Goal: Check status

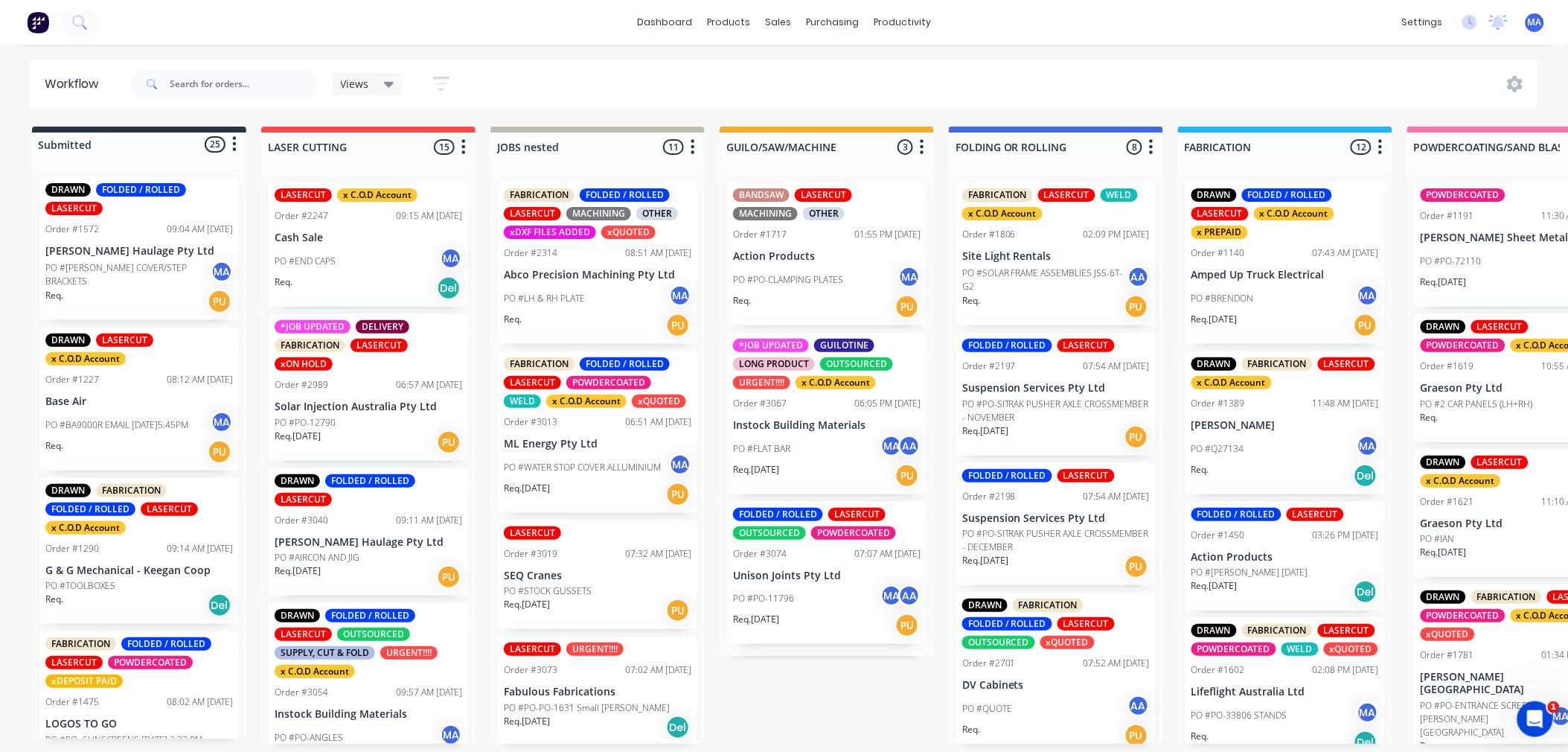
scroll to position [1203, 0]
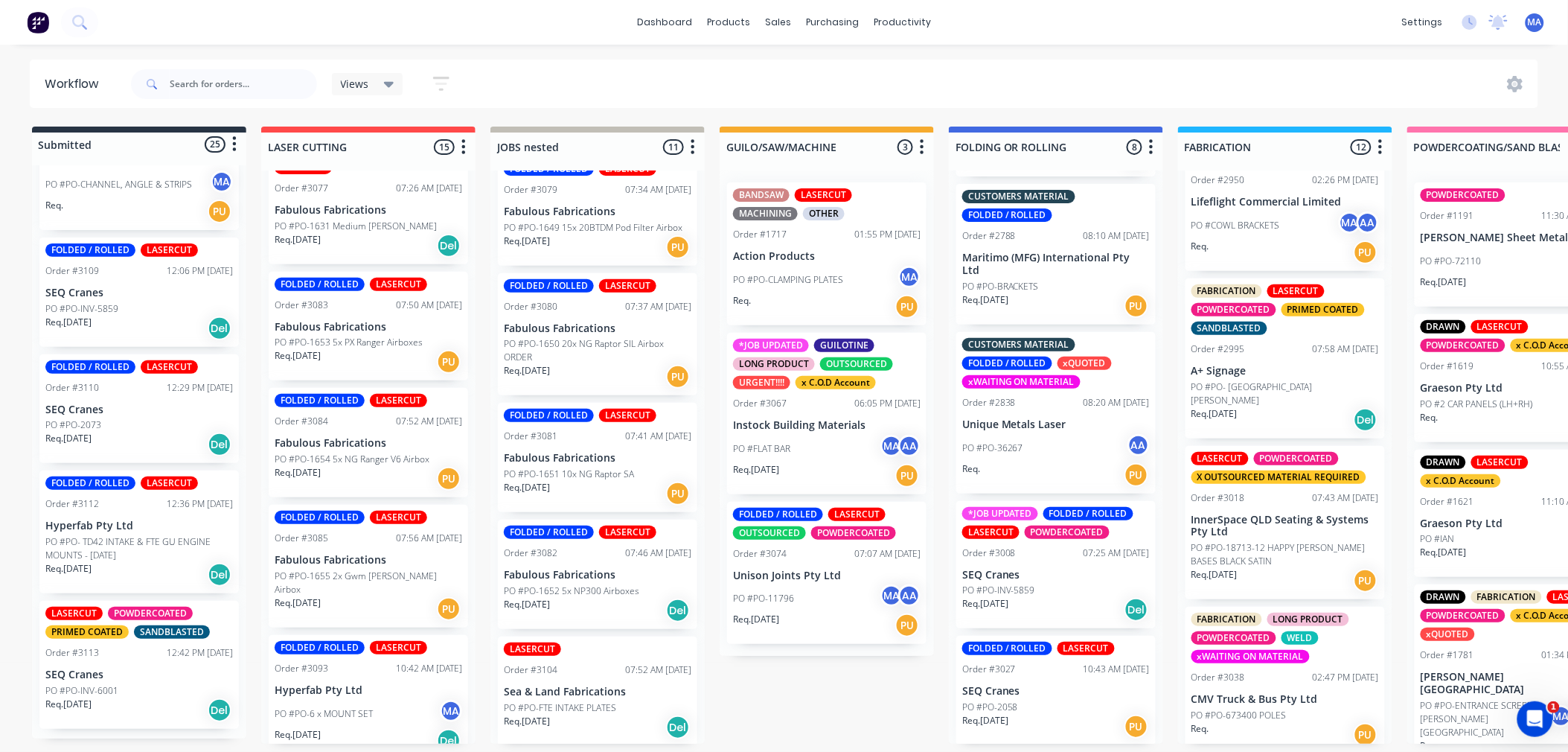
click at [145, 668] on div "LASERCUT POWDERCOATED PRIMED COATED SANDBLASTED Order #3113 12:42 PM [DATE] SEQ…" at bounding box center [139, 665] width 199 height 128
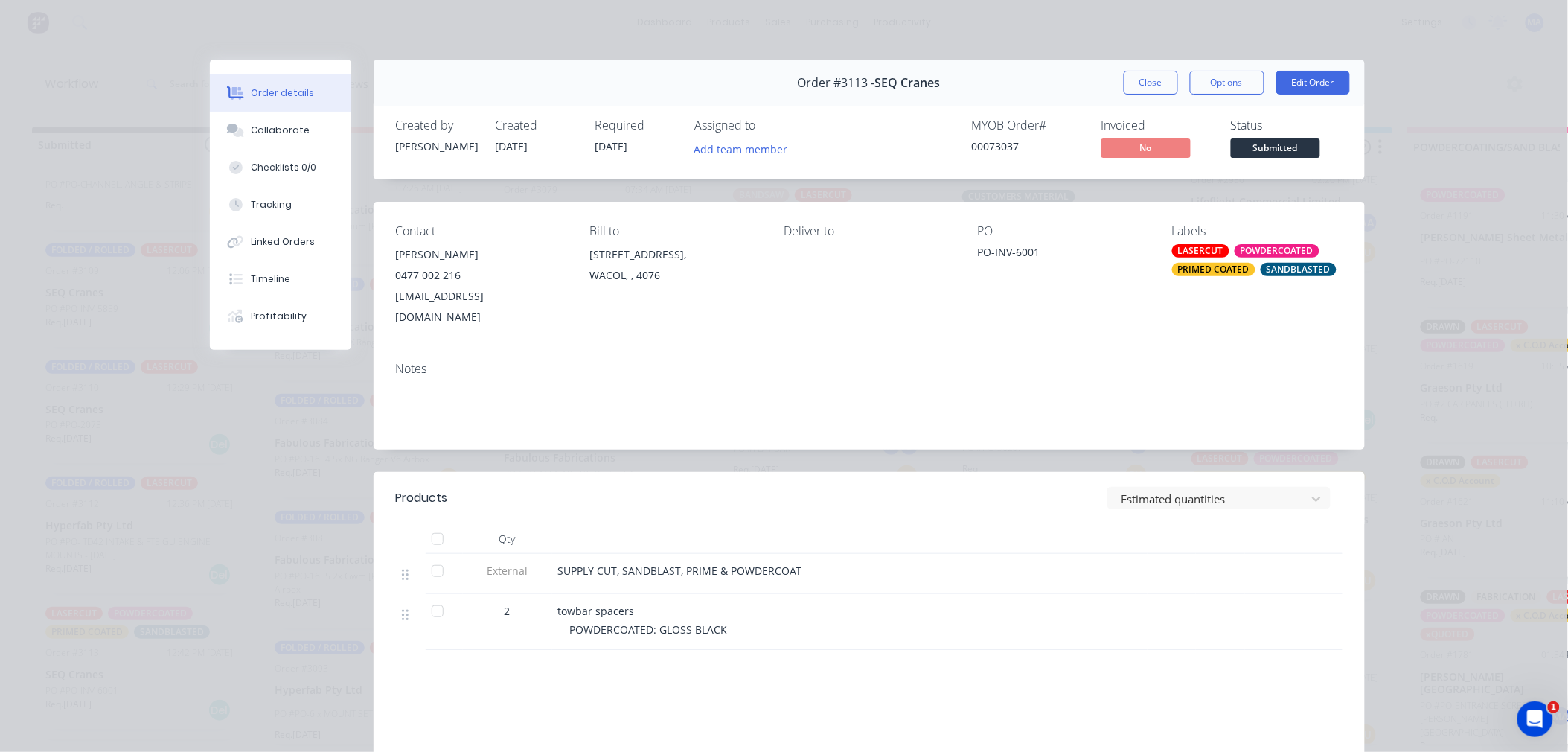
drag, startPoint x: 1124, startPoint y: 78, endPoint x: 662, endPoint y: 393, distance: 559.2
click at [1125, 78] on button "Close" at bounding box center [1150, 83] width 54 height 24
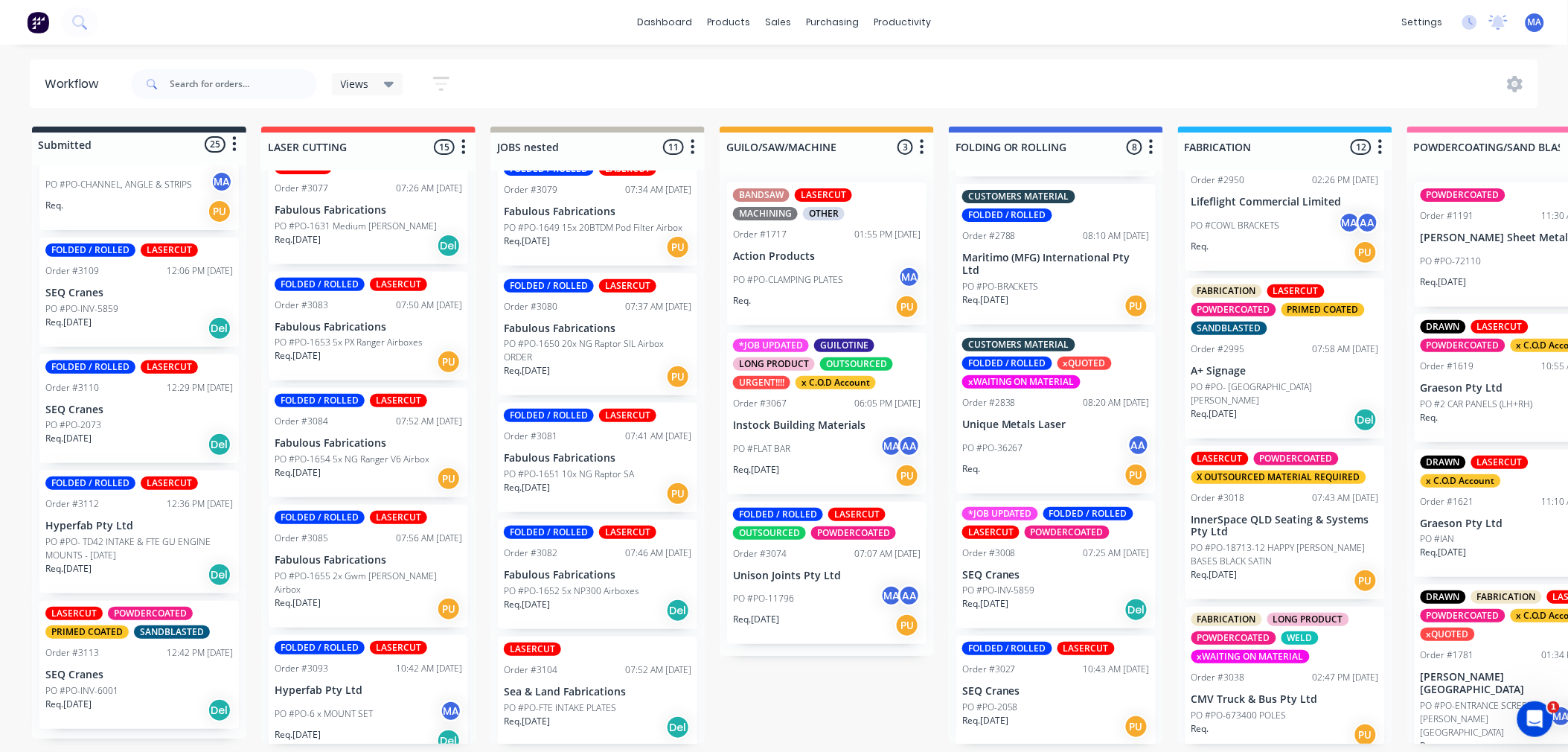
drag, startPoint x: 165, startPoint y: 663, endPoint x: 267, endPoint y: 667, distance: 102.1
drag, startPoint x: 172, startPoint y: 683, endPoint x: 349, endPoint y: 650, distance: 180.0
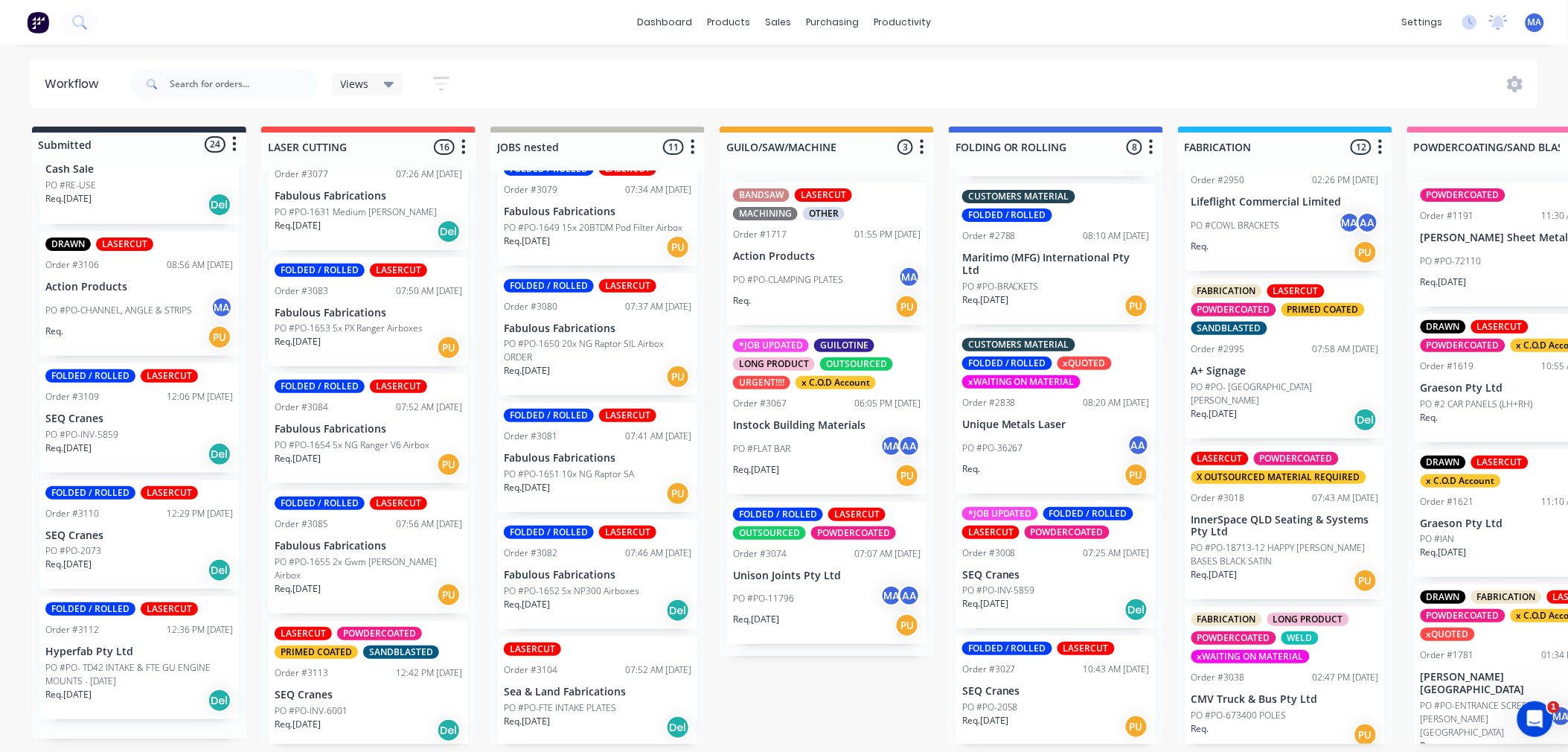
scroll to position [2662, 0]
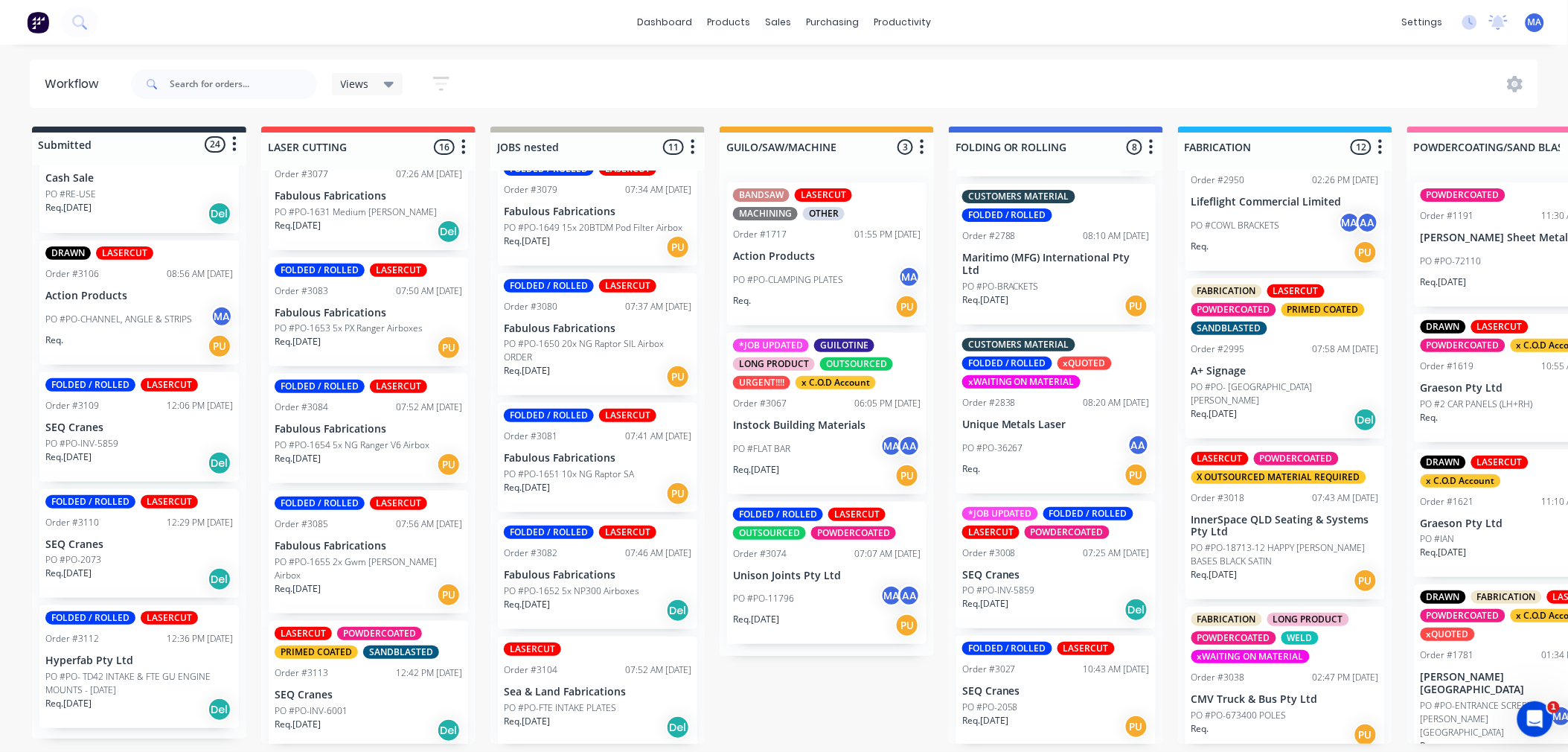
click at [153, 465] on div "Req. [DATE] Del" at bounding box center [139, 463] width 188 height 25
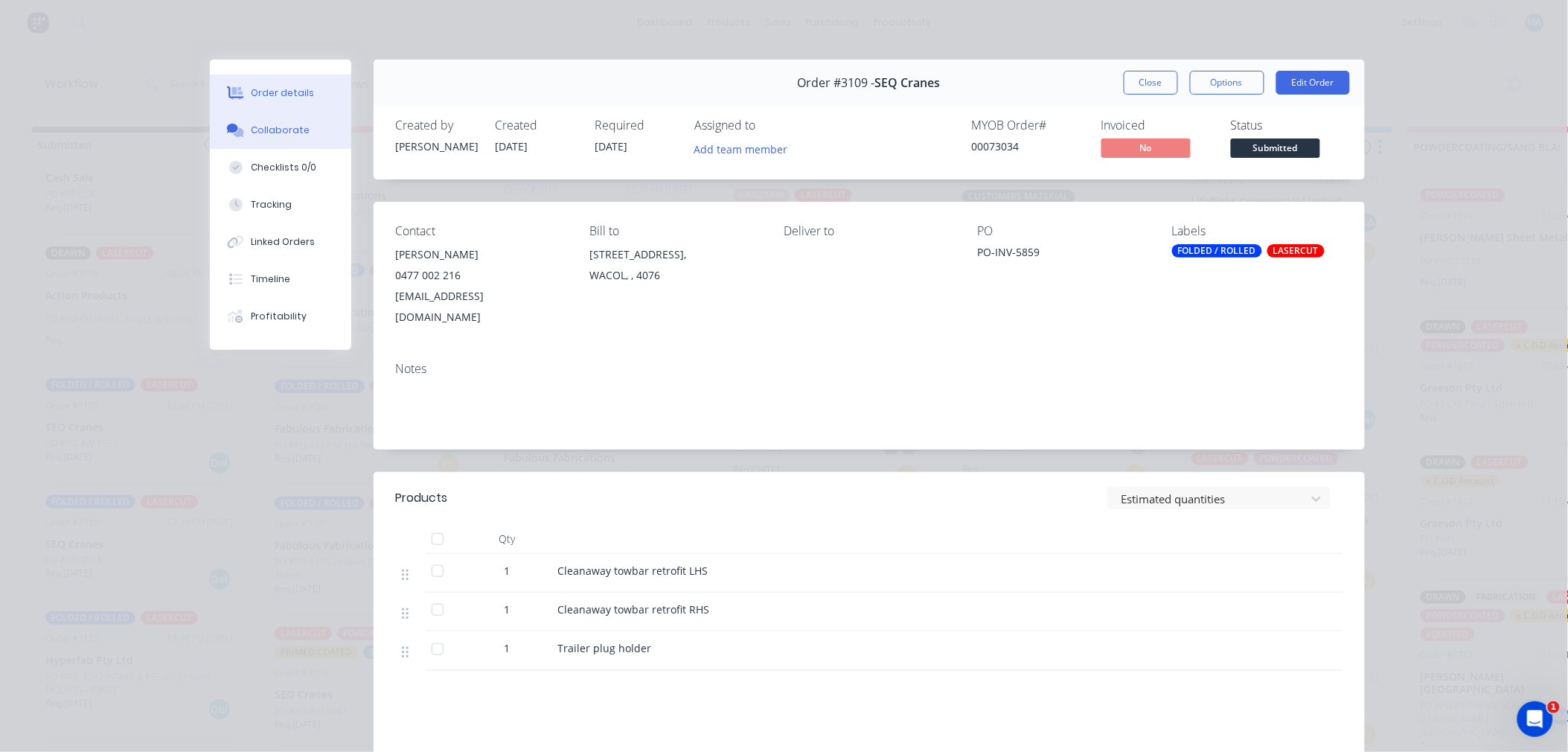
click at [300, 144] on button "Collaborate" at bounding box center [280, 129] width 141 height 37
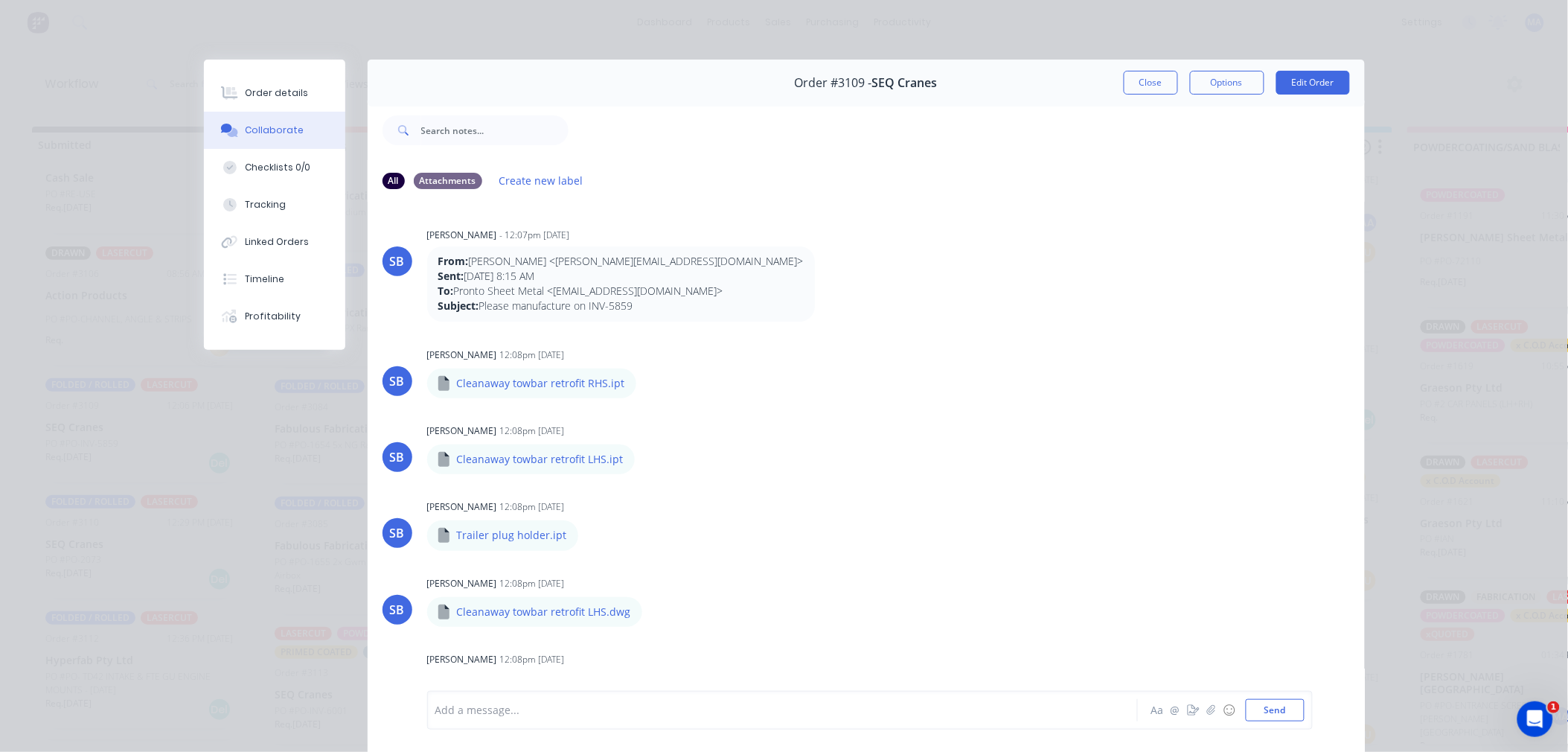
click at [1129, 84] on button "Close" at bounding box center [1150, 83] width 54 height 24
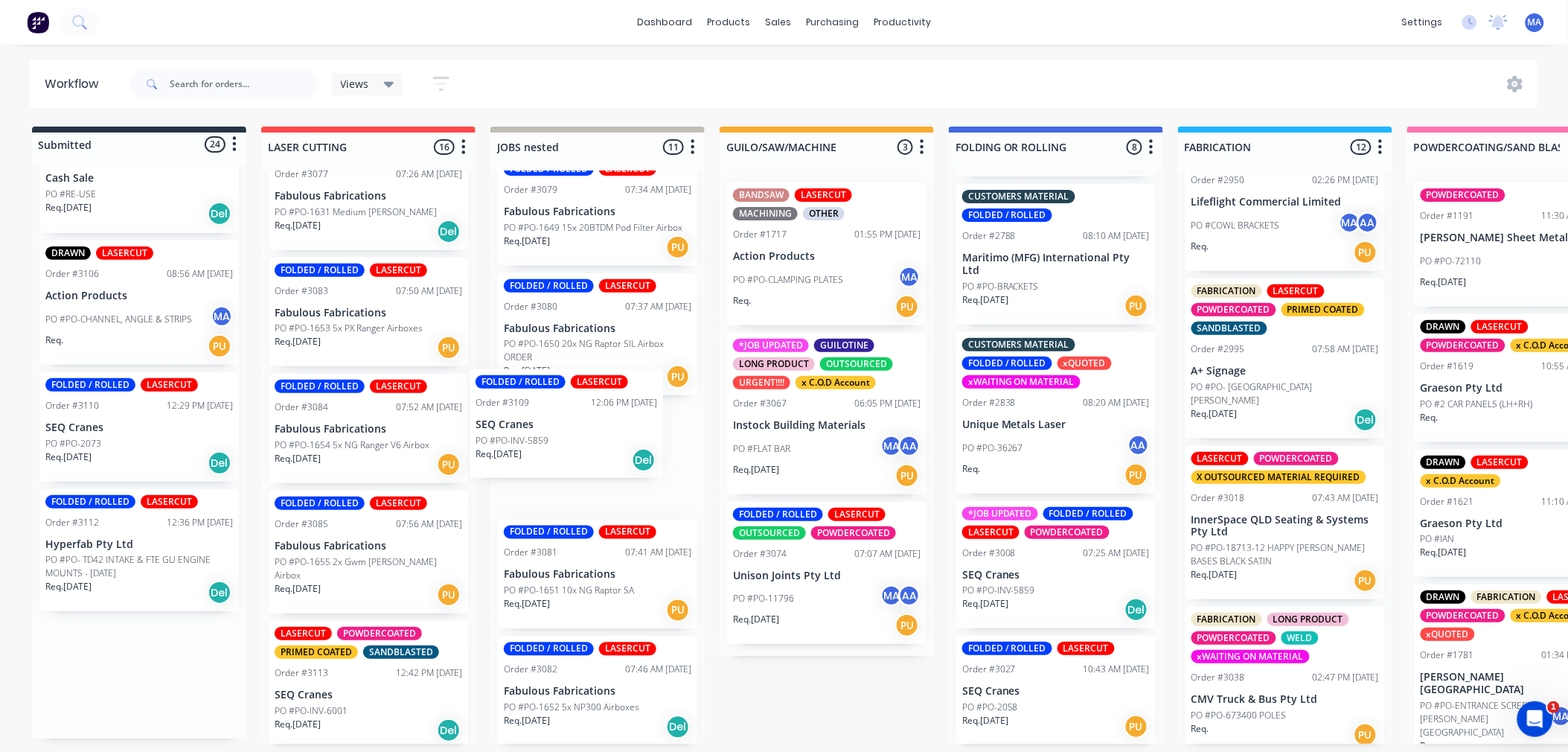
drag, startPoint x: 145, startPoint y: 460, endPoint x: 567, endPoint y: 449, distance: 422.1
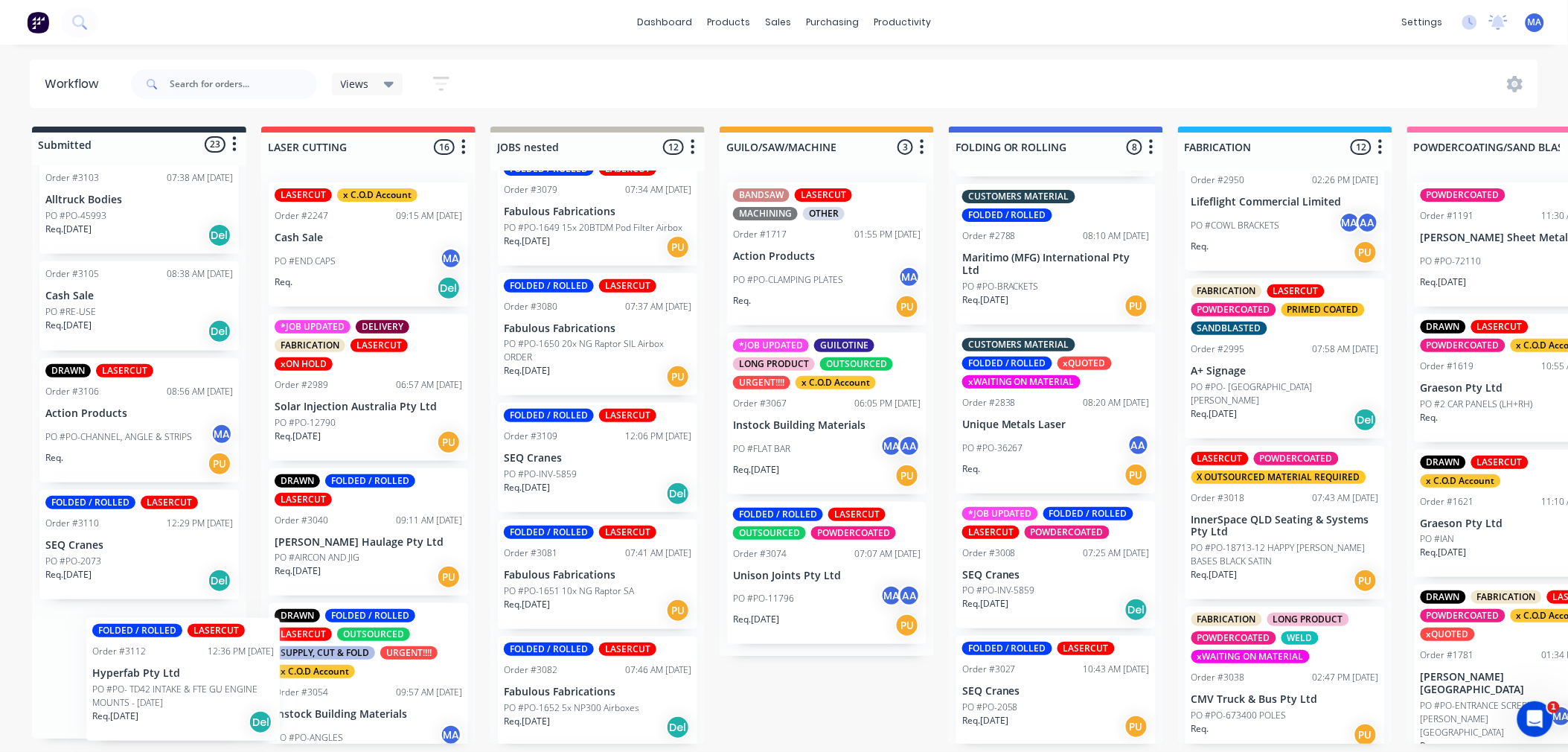
scroll to position [2546, 0]
drag, startPoint x: 114, startPoint y: 688, endPoint x: 233, endPoint y: 684, distance: 119.1
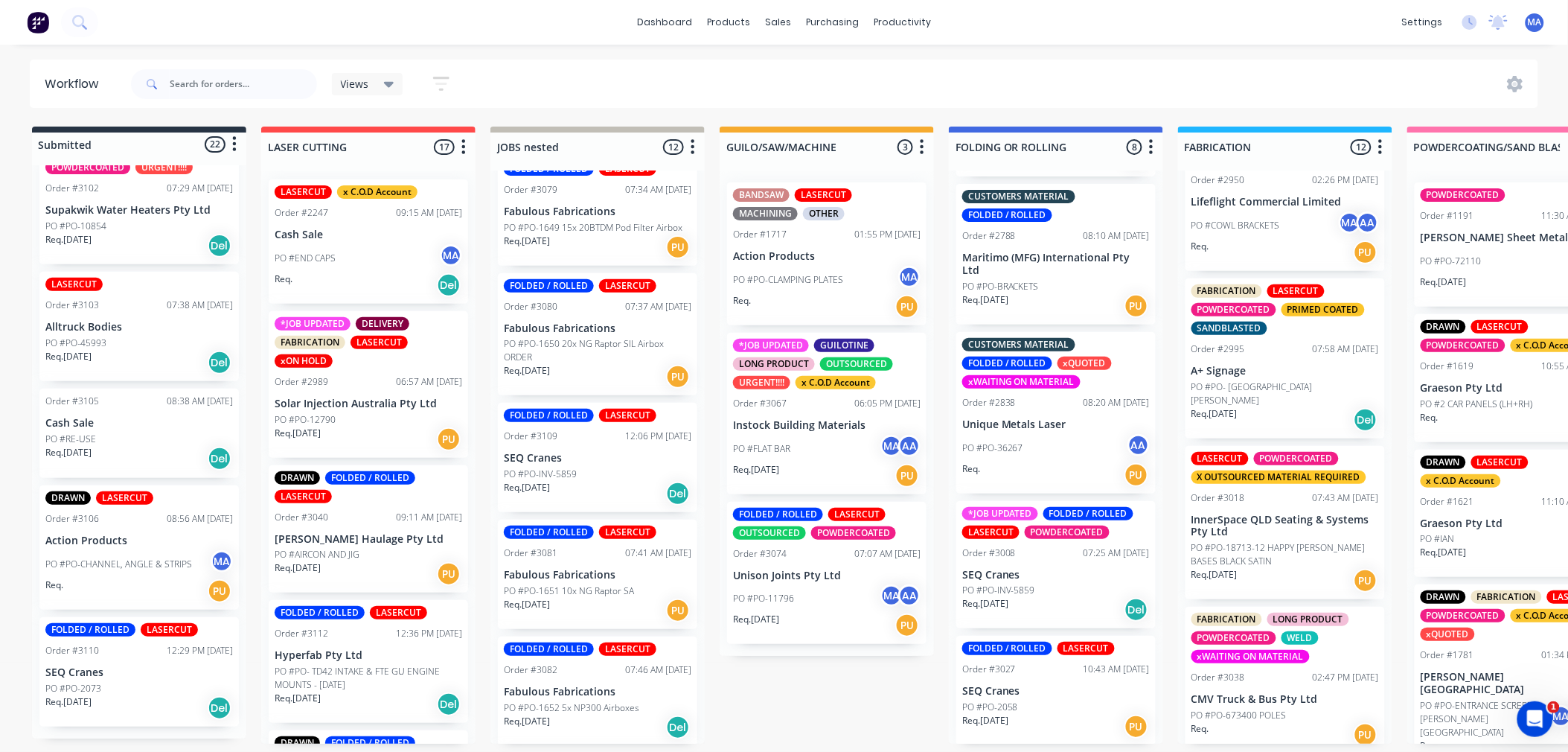
scroll to position [2416, 0]
click at [130, 694] on div "PO #PO-2073" at bounding box center [139, 690] width 188 height 13
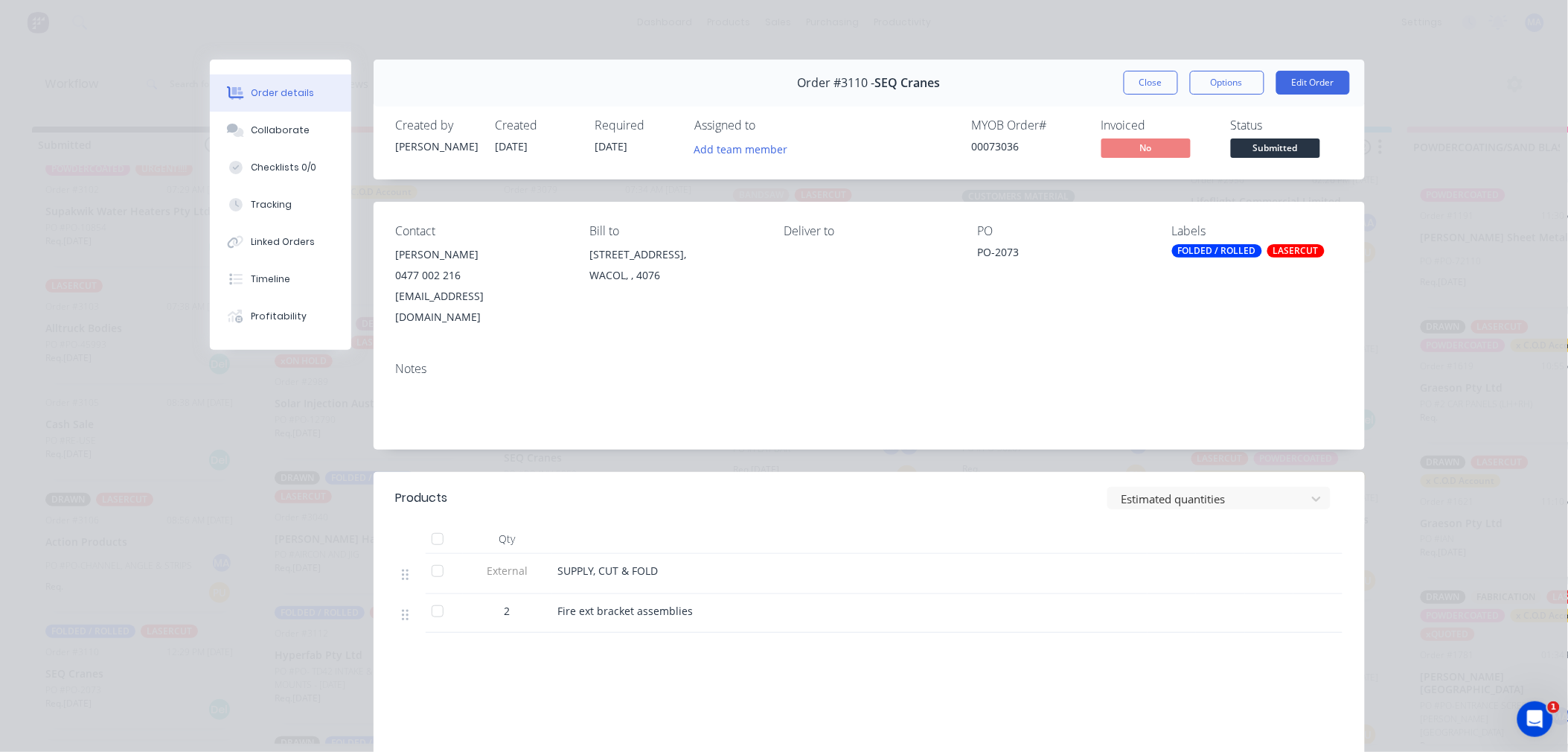
click at [1170, 93] on div "Close Options Edit Order" at bounding box center [1237, 83] width 226 height 24
click at [1161, 86] on button "Close" at bounding box center [1150, 83] width 54 height 24
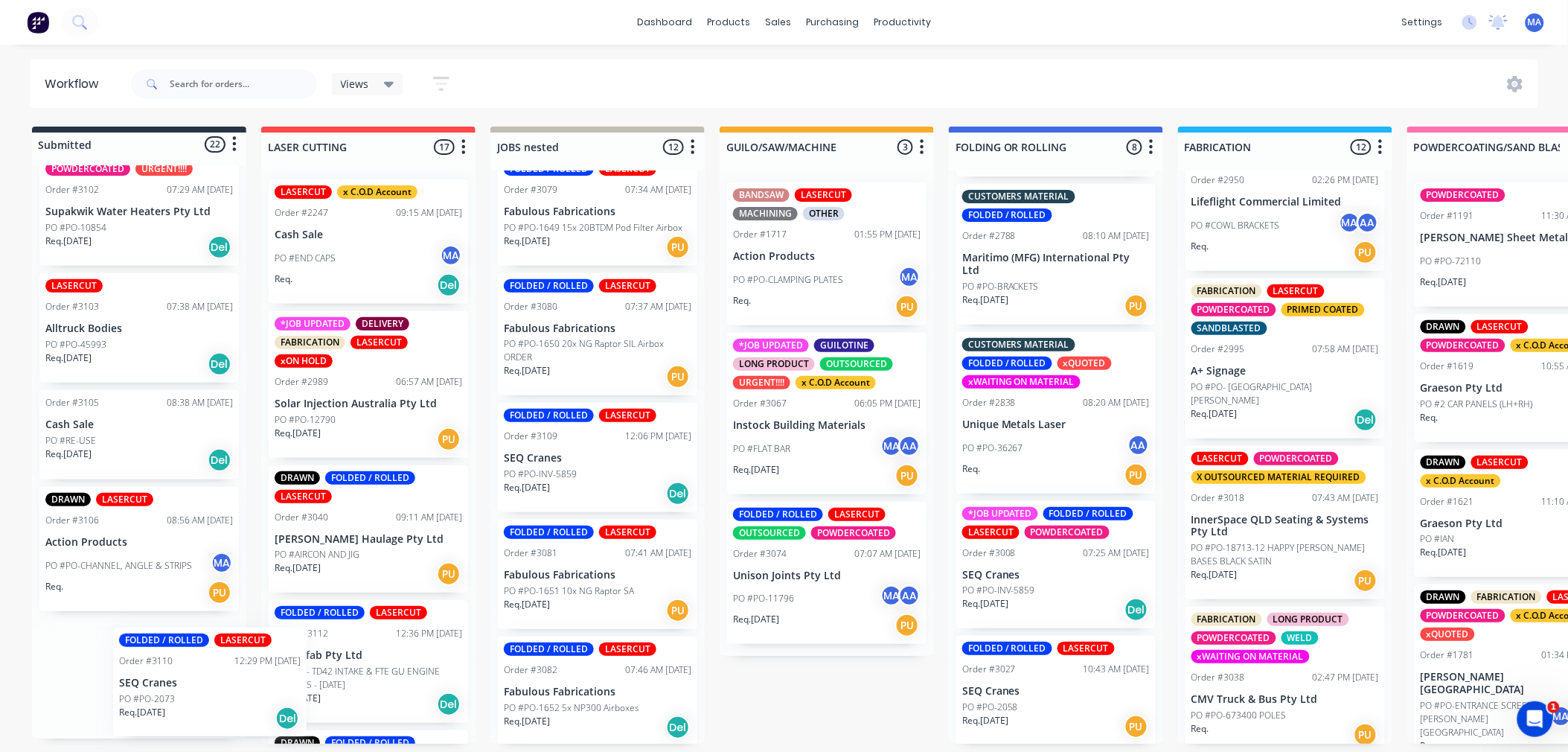
drag, startPoint x: 168, startPoint y: 695, endPoint x: 355, endPoint y: 693, distance: 187.0
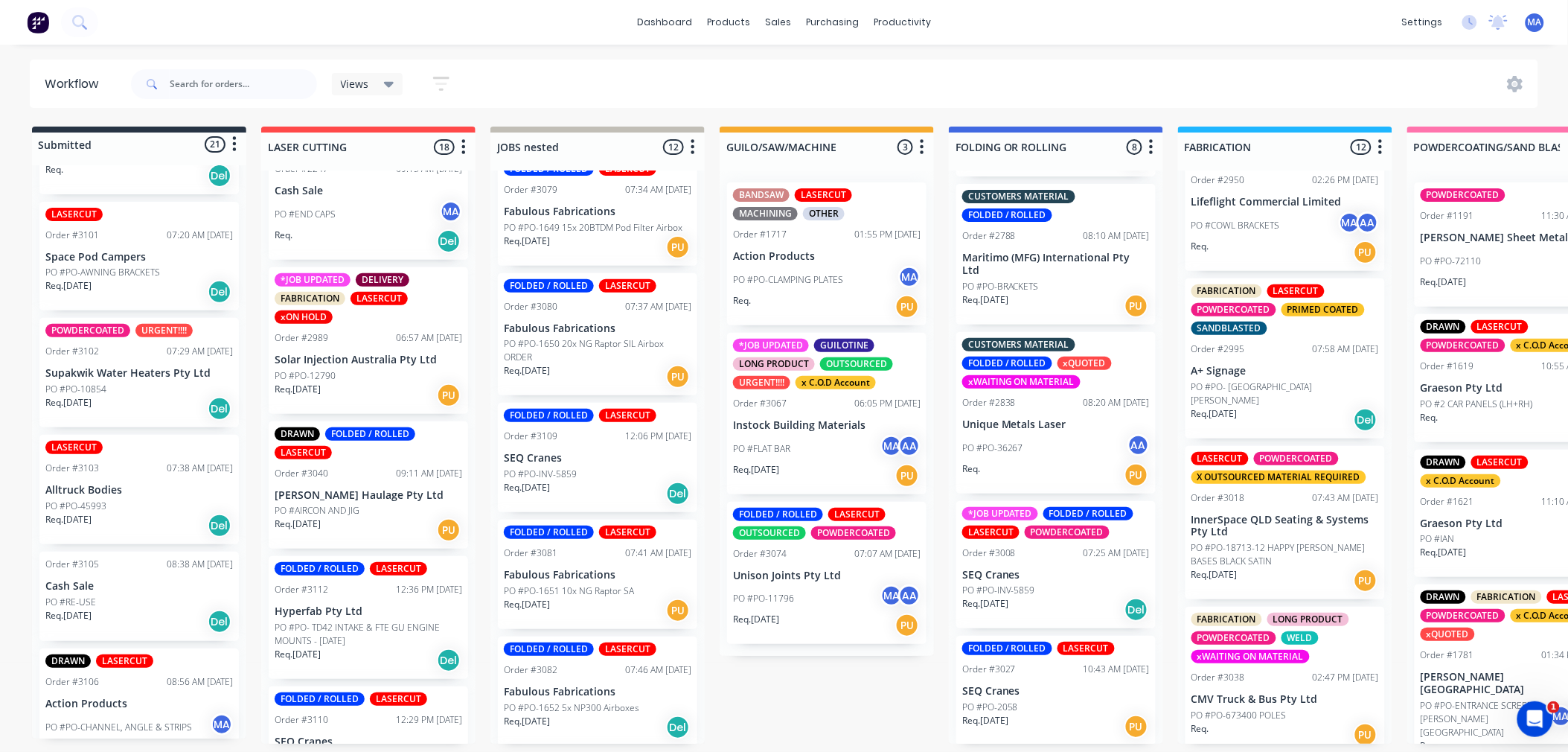
scroll to position [2216, 0]
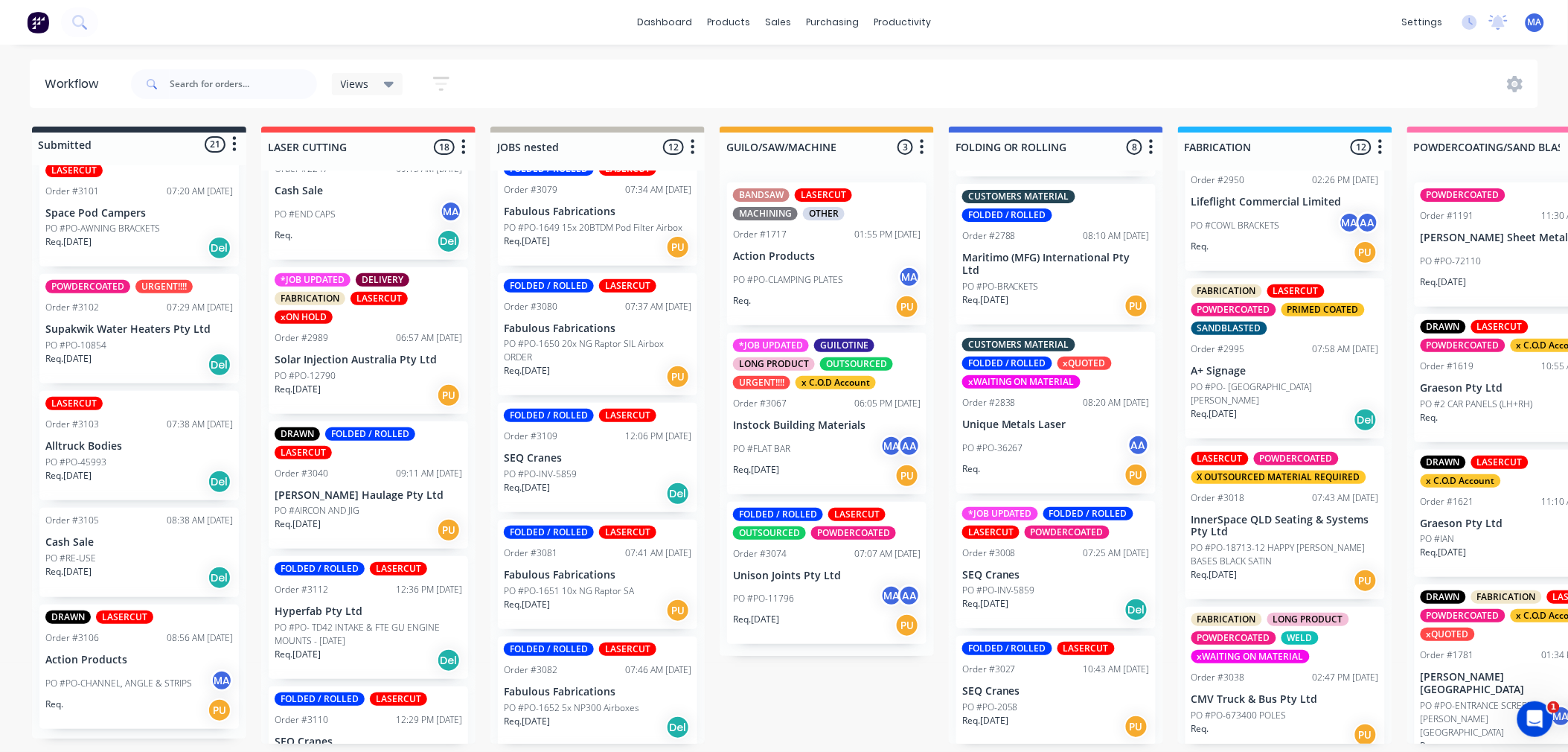
click at [128, 576] on div "Req. [DATE] Del" at bounding box center [139, 578] width 188 height 25
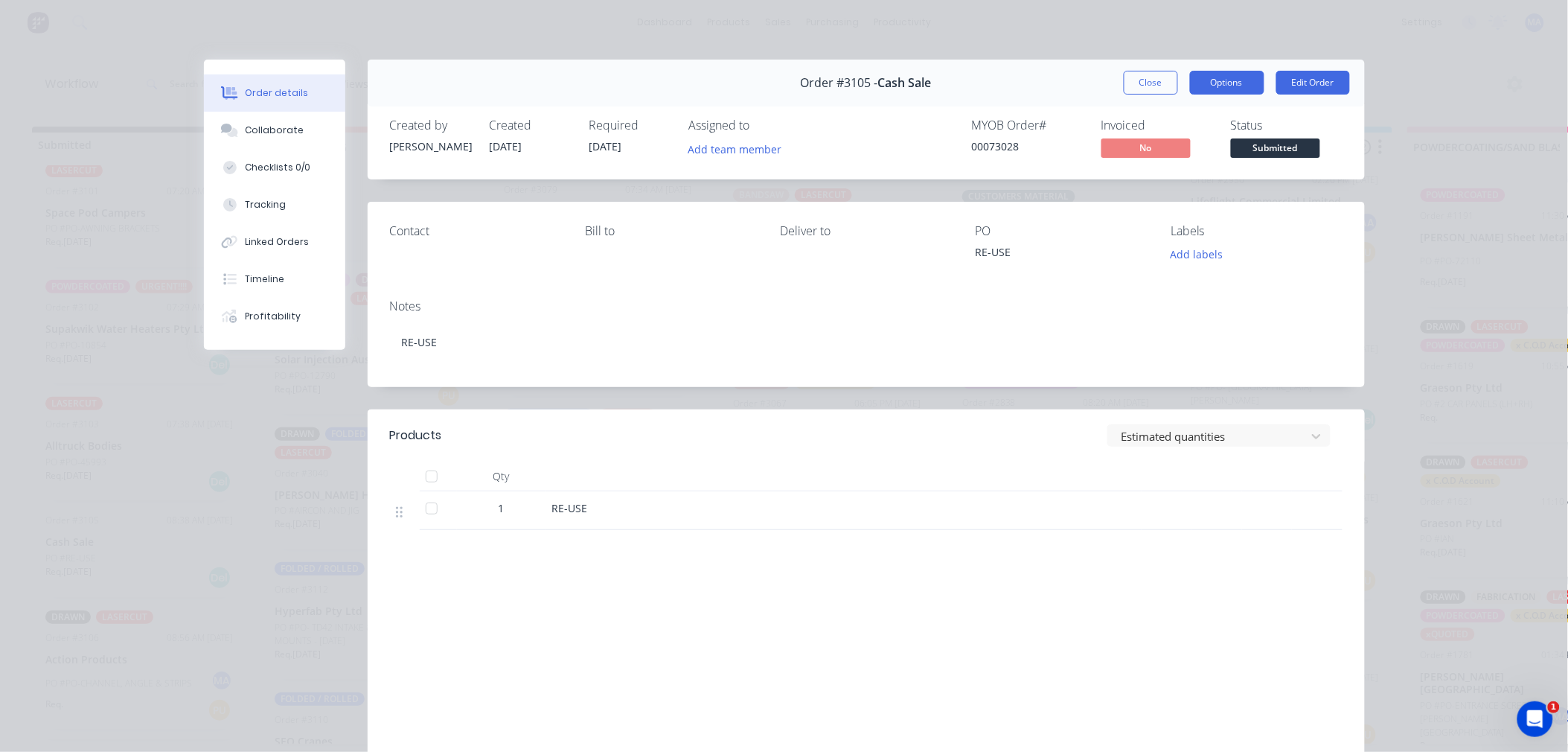
click at [1248, 89] on button "Options" at bounding box center [1227, 83] width 75 height 24
click at [1313, 114] on div "Created by [PERSON_NAME] Created [DATE] Required [DATE] Assigned to Add team me…" at bounding box center [866, 140] width 997 height 79
click at [1273, 152] on span "Submitted" at bounding box center [1274, 147] width 89 height 19
click at [1370, 375] on div "Order details Collaborate Checklists 0/0 Tracking Linked Orders Timeline Profit…" at bounding box center [784, 427] width 1191 height 736
click at [1156, 75] on button "Close" at bounding box center [1150, 83] width 54 height 24
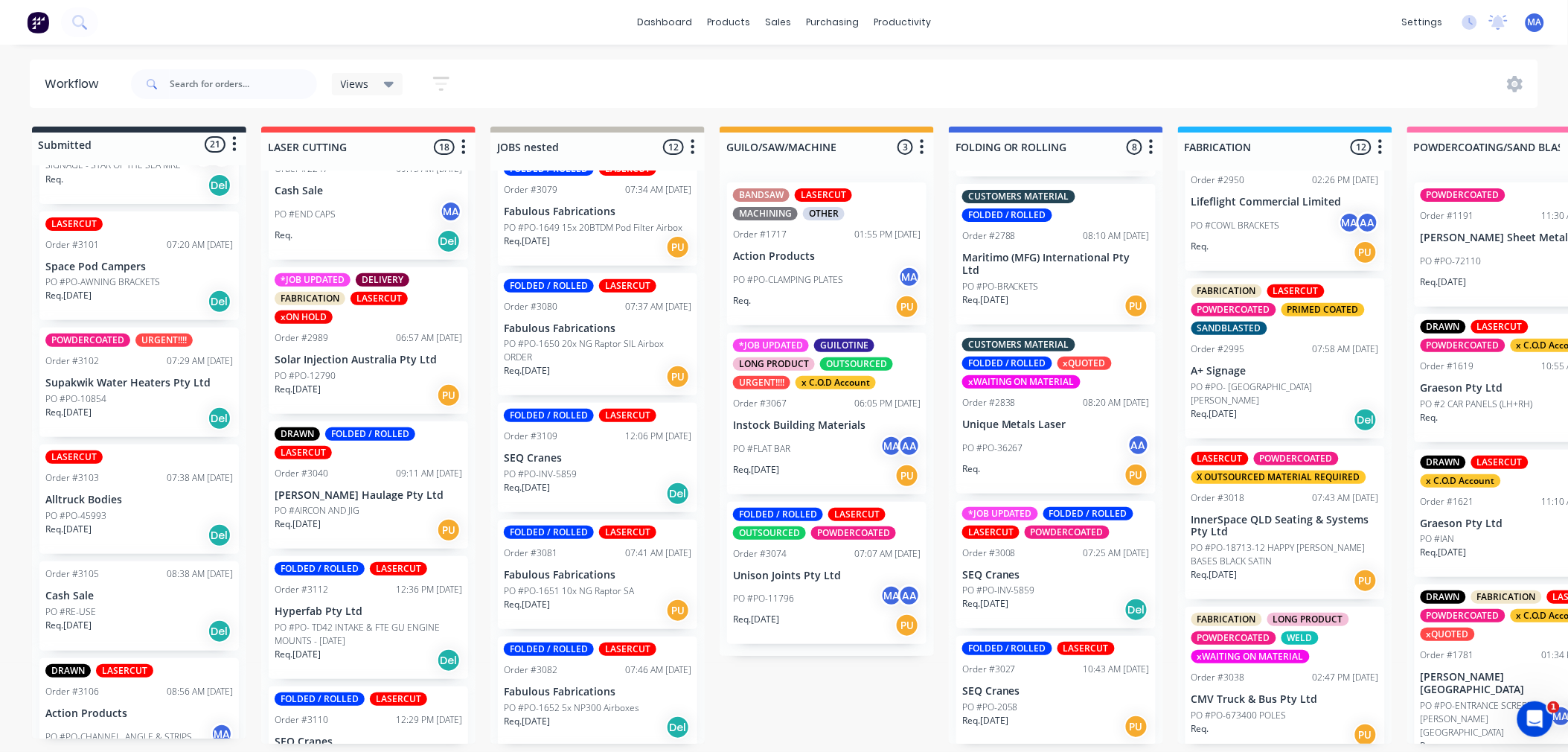
scroll to position [2216, 0]
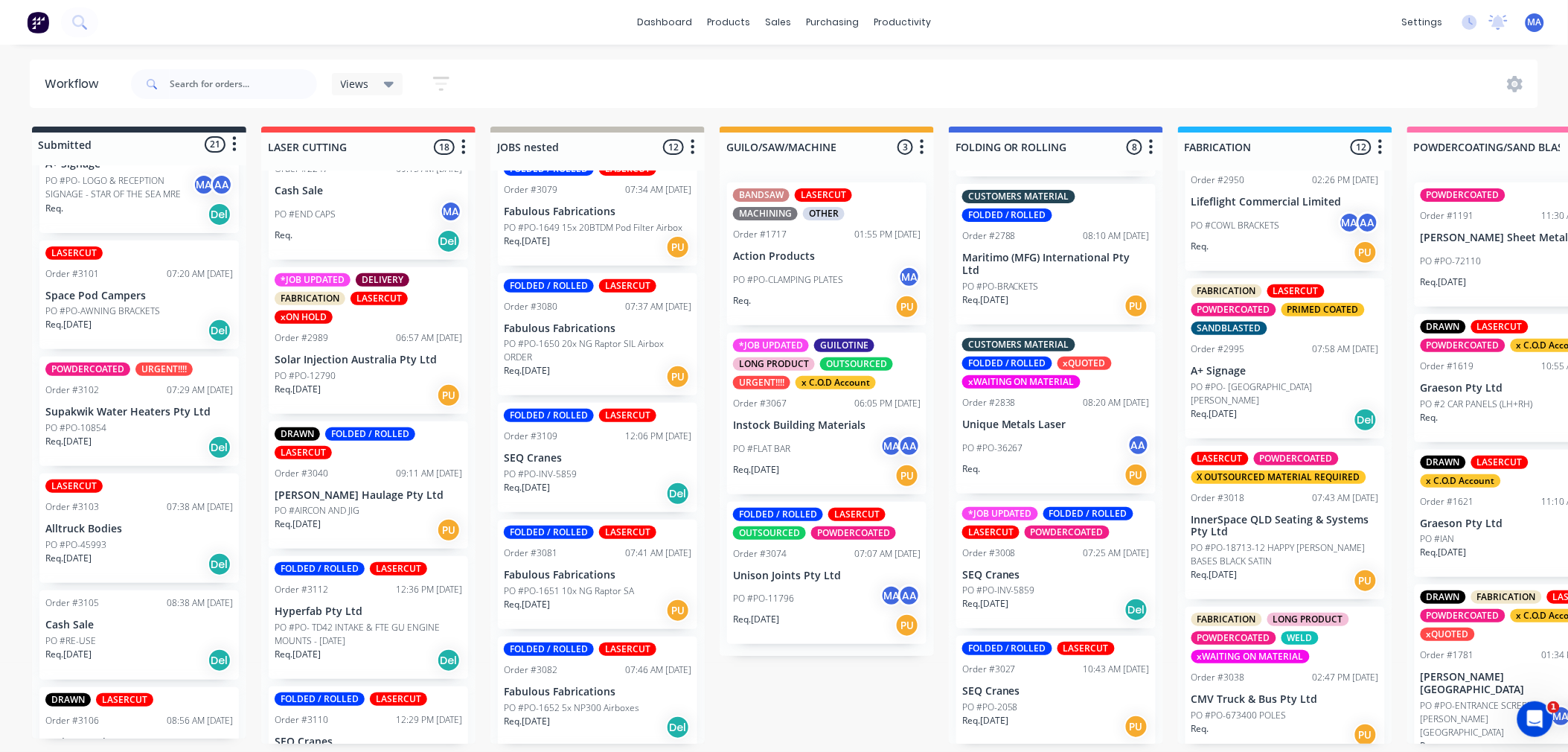
click at [122, 570] on div "Req. [DATE] Del" at bounding box center [139, 564] width 188 height 25
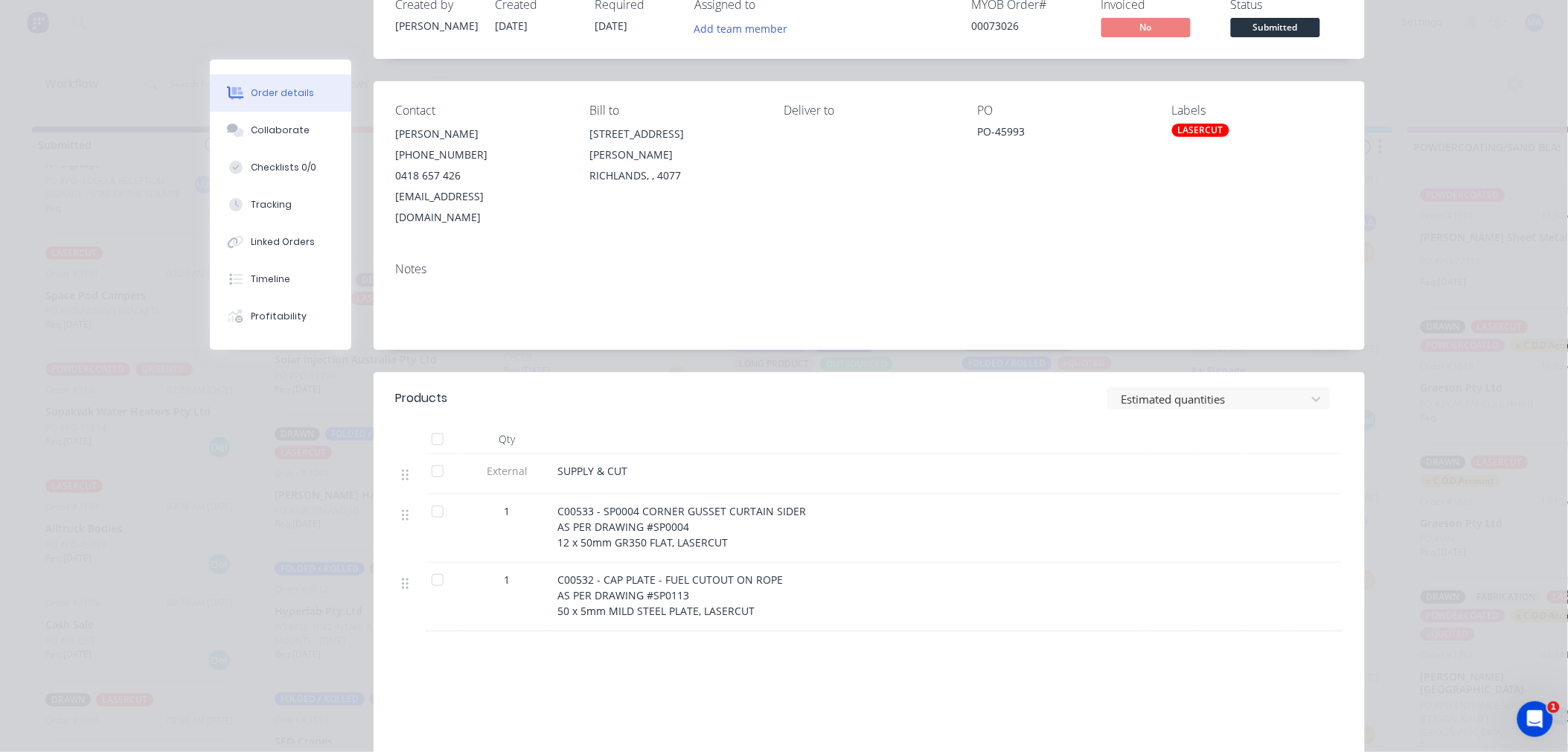
scroll to position [248, 0]
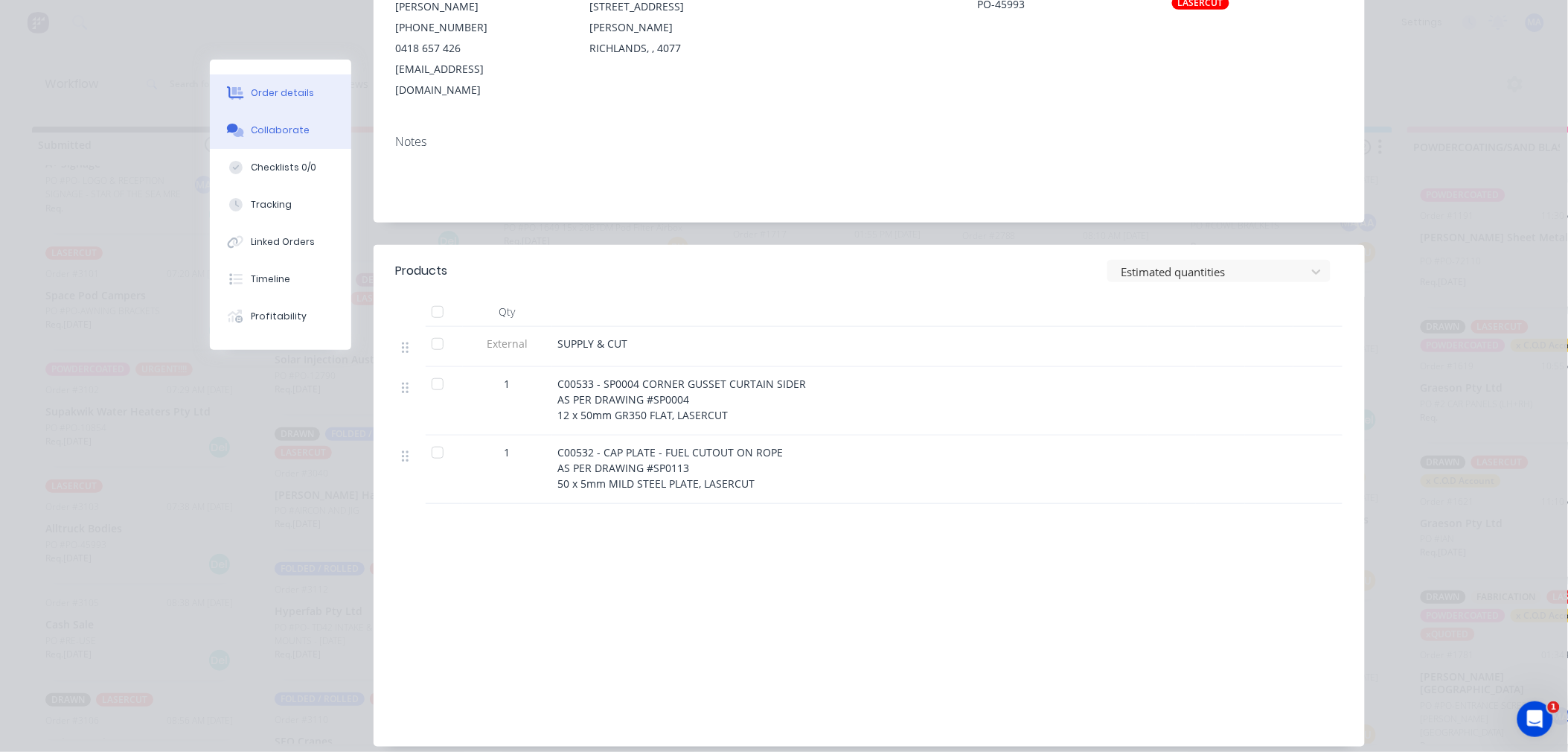
click at [315, 131] on button "Collaborate" at bounding box center [280, 129] width 141 height 37
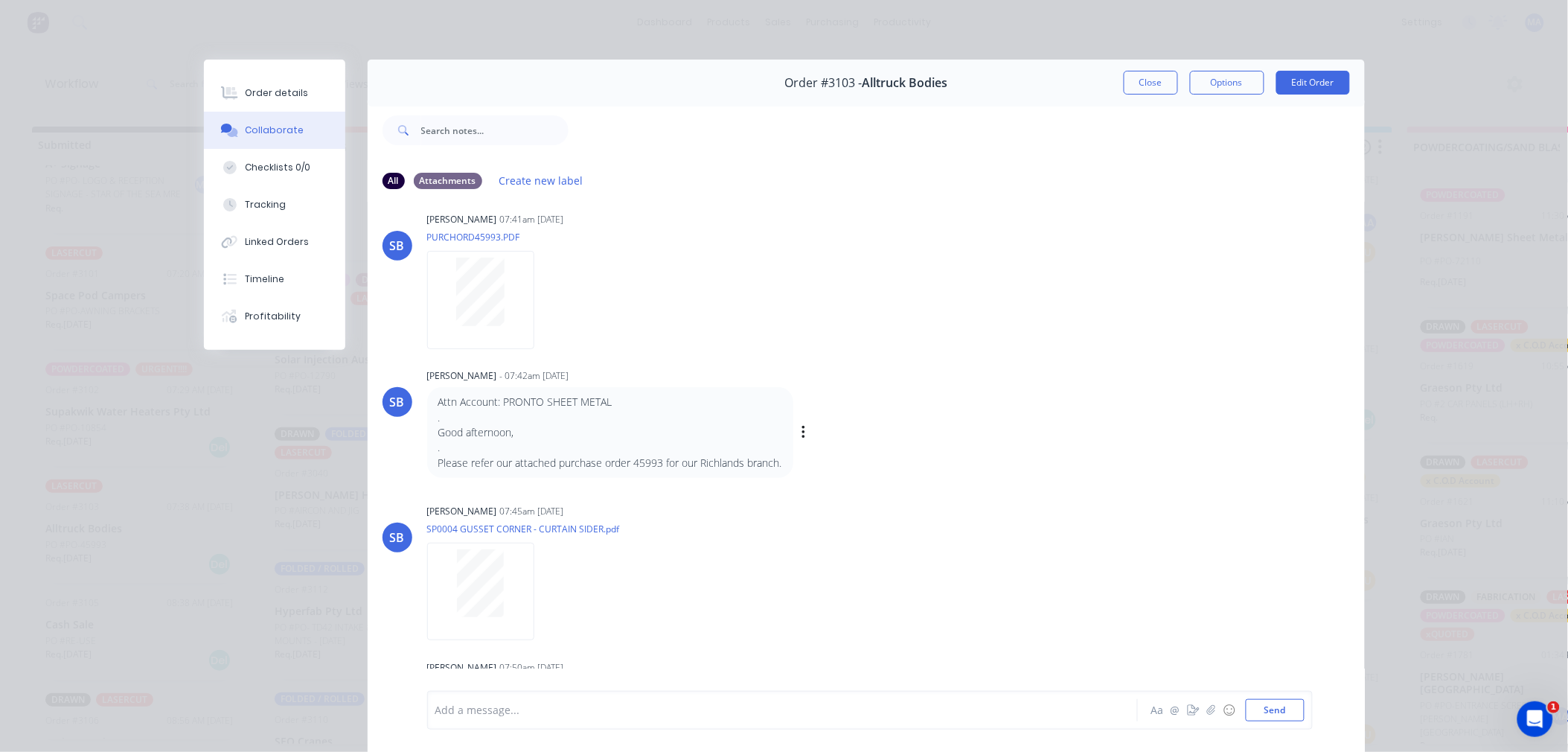
scroll to position [267, 0]
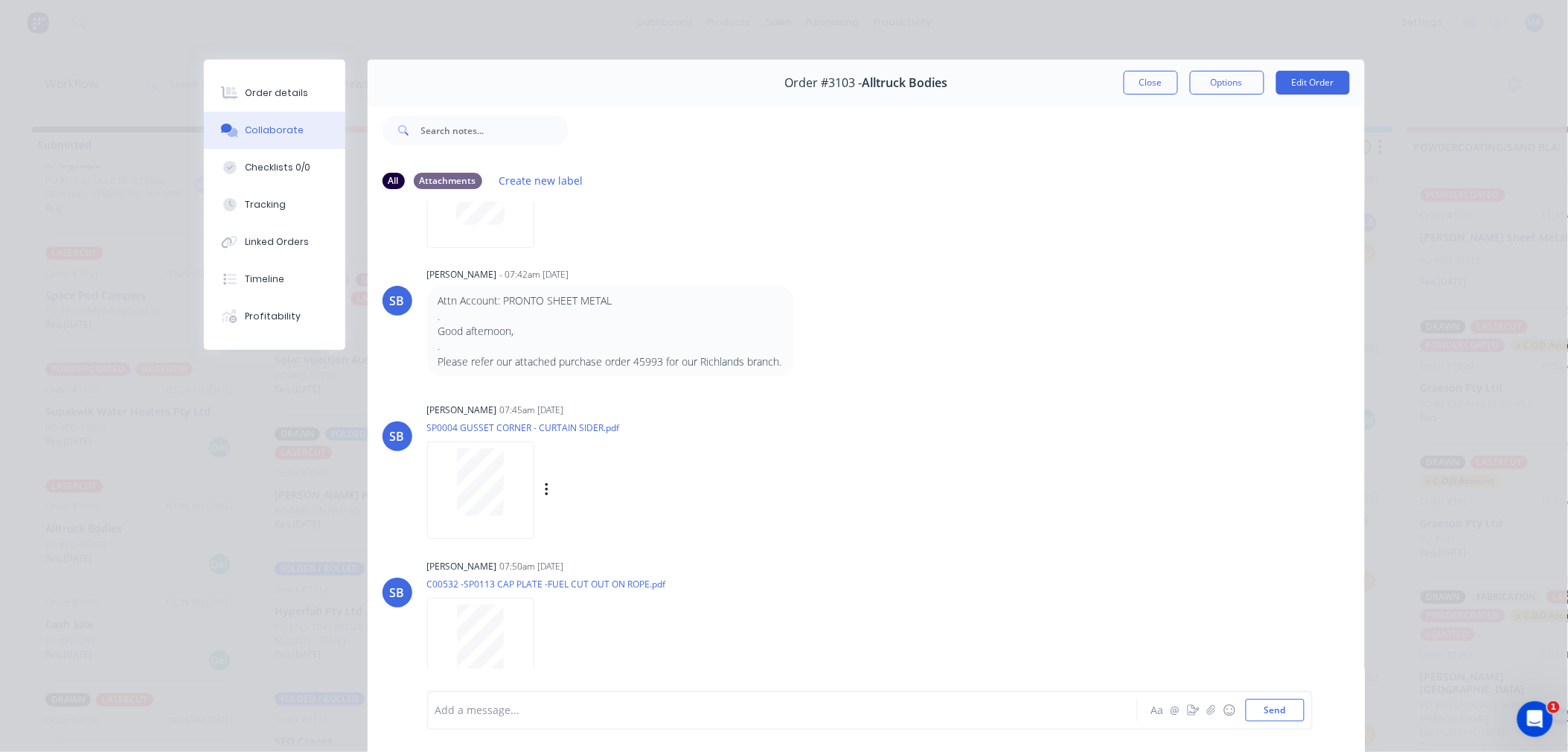
click at [516, 475] on div at bounding box center [480, 482] width 93 height 67
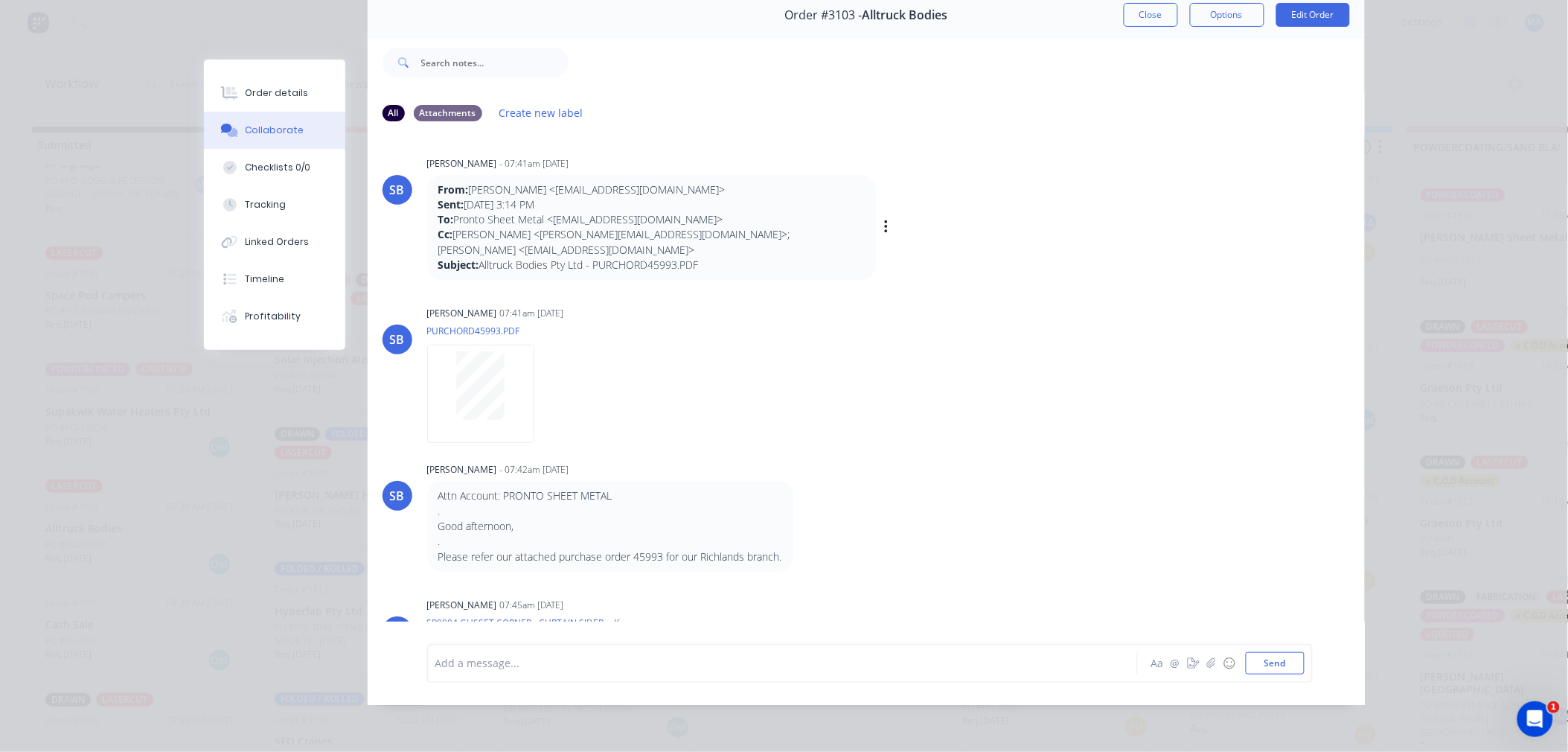
scroll to position [0, 0]
click at [503, 393] on div at bounding box center [480, 389] width 93 height 68
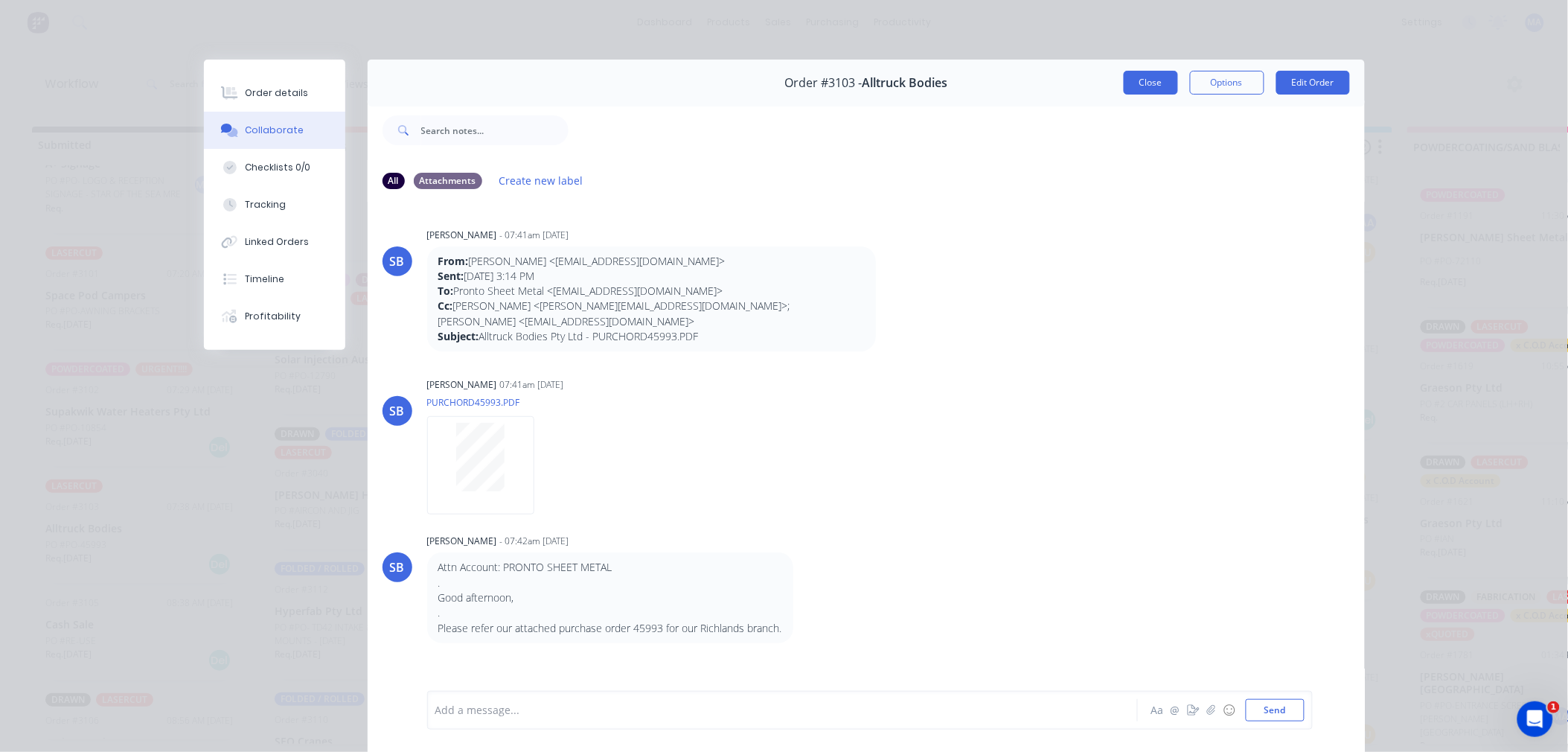
drag, startPoint x: 1171, startPoint y: 87, endPoint x: 1161, endPoint y: 85, distance: 10.2
click at [1168, 85] on div "Close Options Edit Order" at bounding box center [1237, 83] width 226 height 24
click at [1158, 85] on button "Close" at bounding box center [1150, 83] width 54 height 24
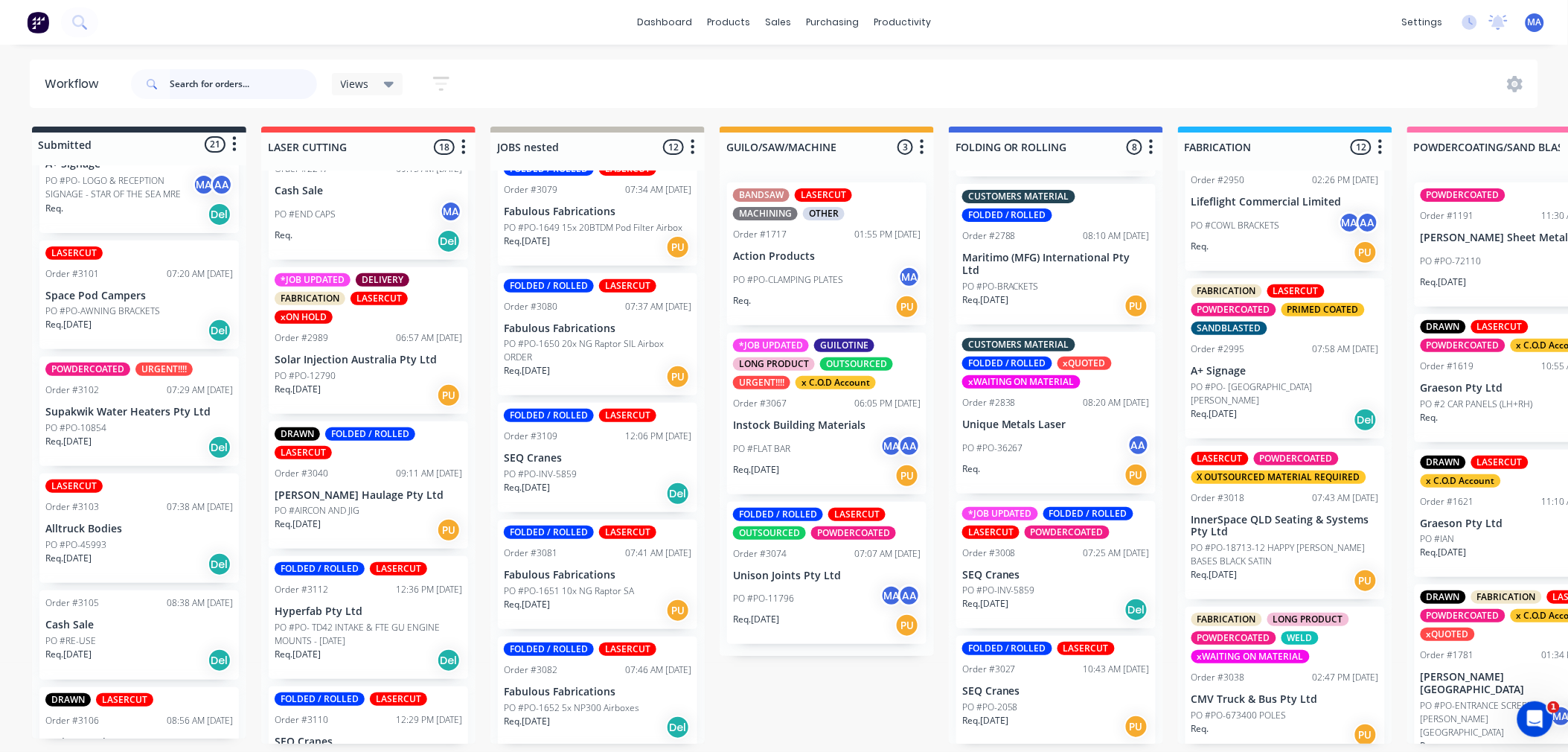
click at [228, 94] on input "text" at bounding box center [243, 84] width 147 height 30
type input "I"
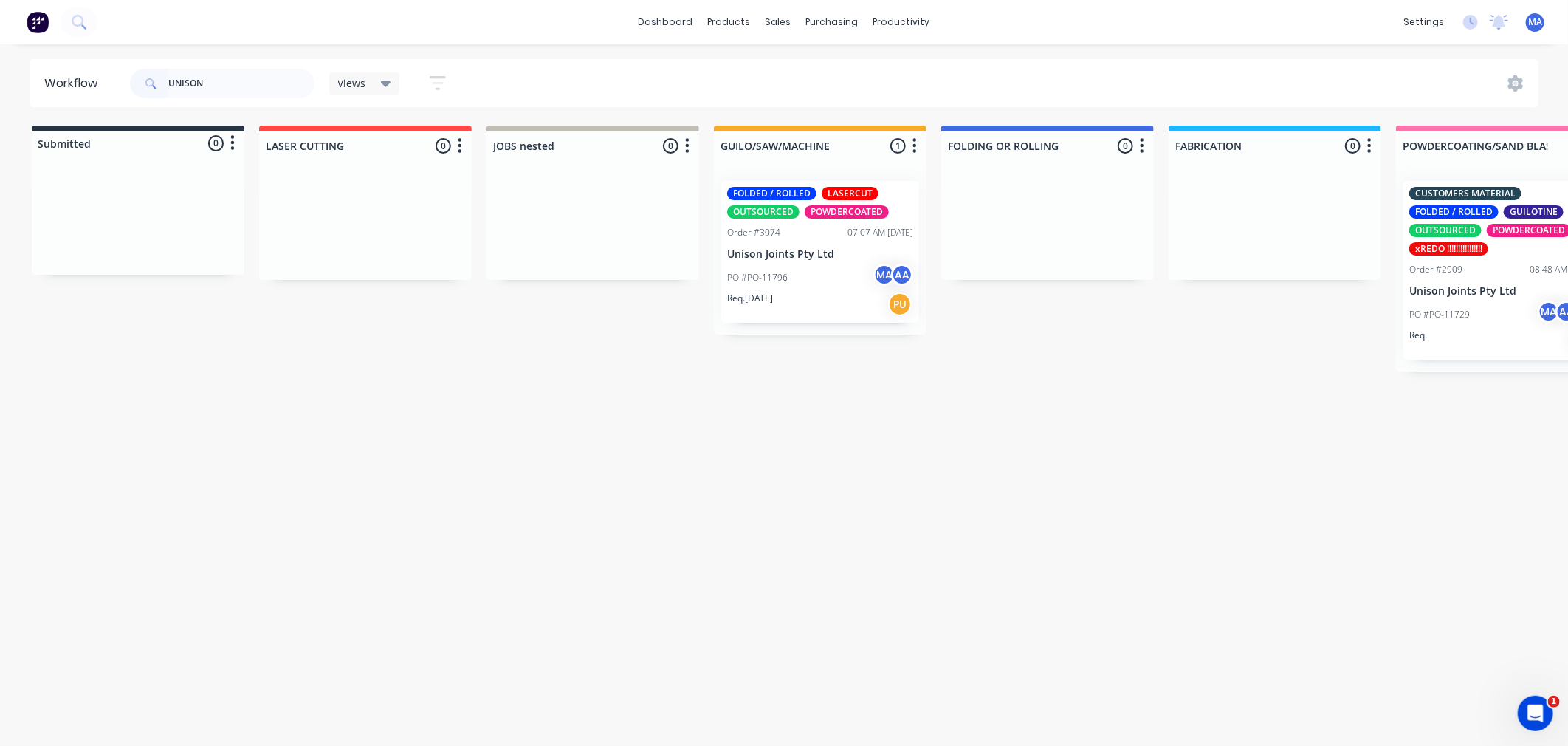
click at [751, 307] on div "Req. [DATE] PU" at bounding box center [820, 304] width 186 height 25
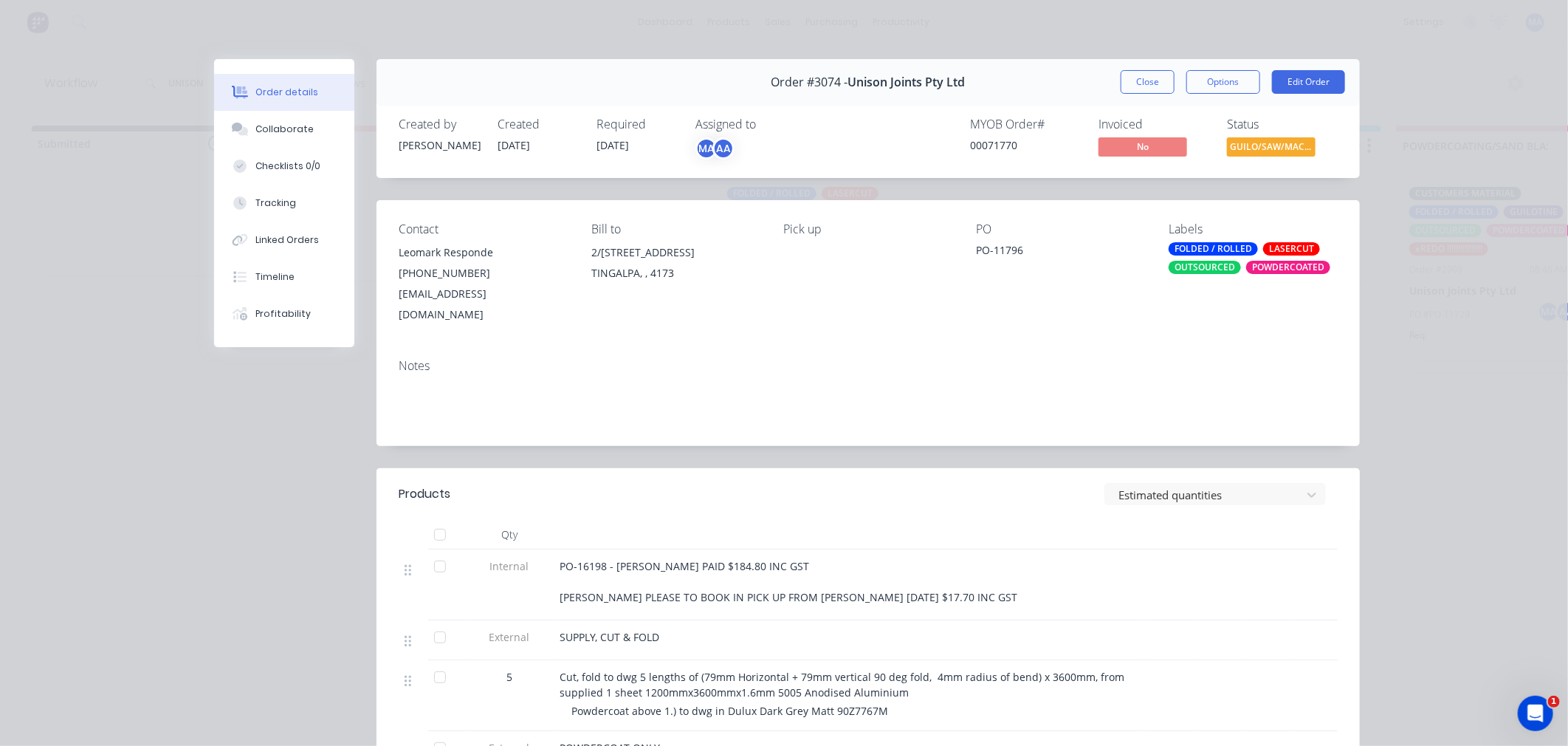
click at [1149, 76] on button "Close" at bounding box center [1147, 82] width 53 height 24
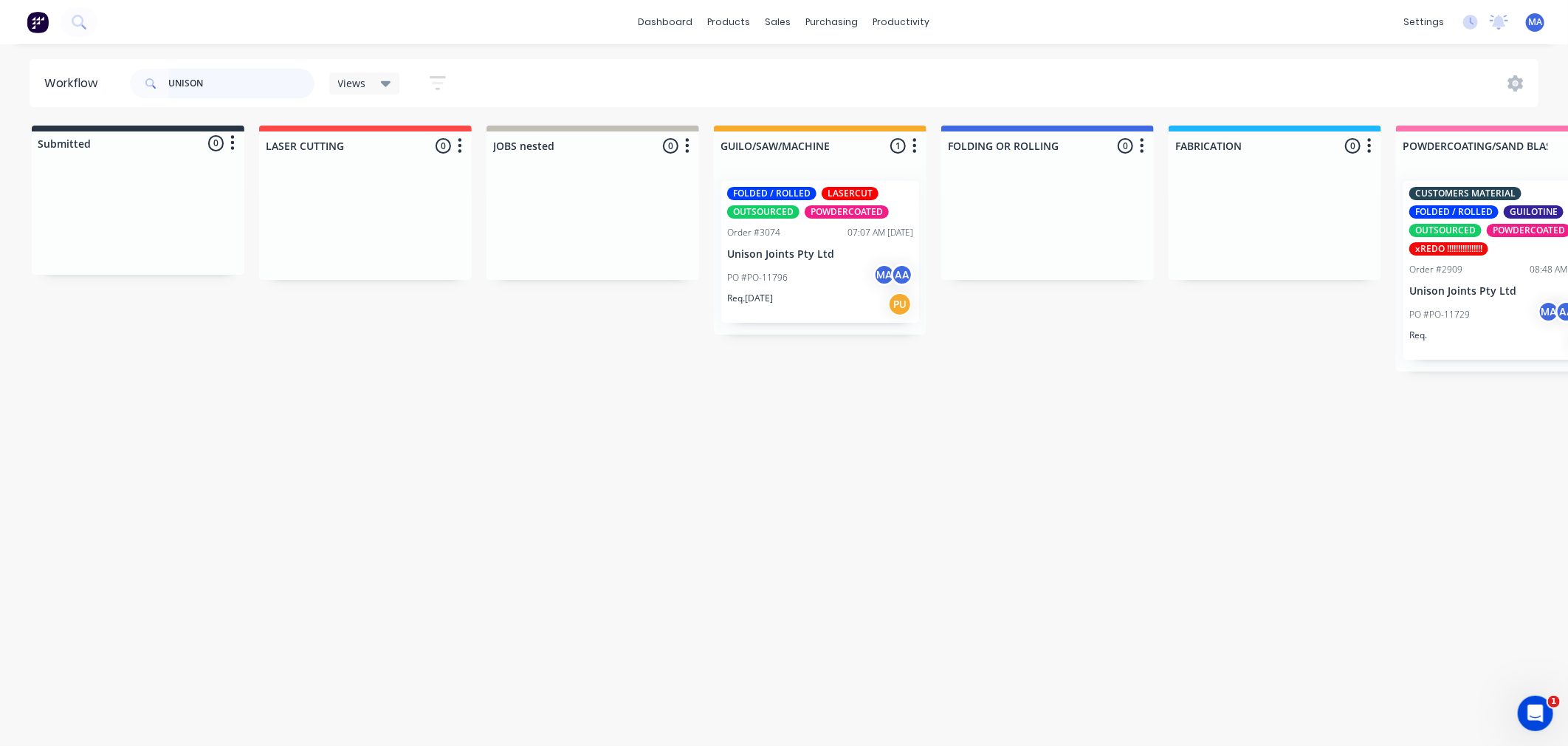
drag, startPoint x: 192, startPoint y: 78, endPoint x: 107, endPoint y: 81, distance: 85.1
click at [109, 81] on header "Workflow UNISON Views Save new view None (Default) edit Show/Hide statuses Show…" at bounding box center [784, 83] width 1509 height 48
type input "SEQ"
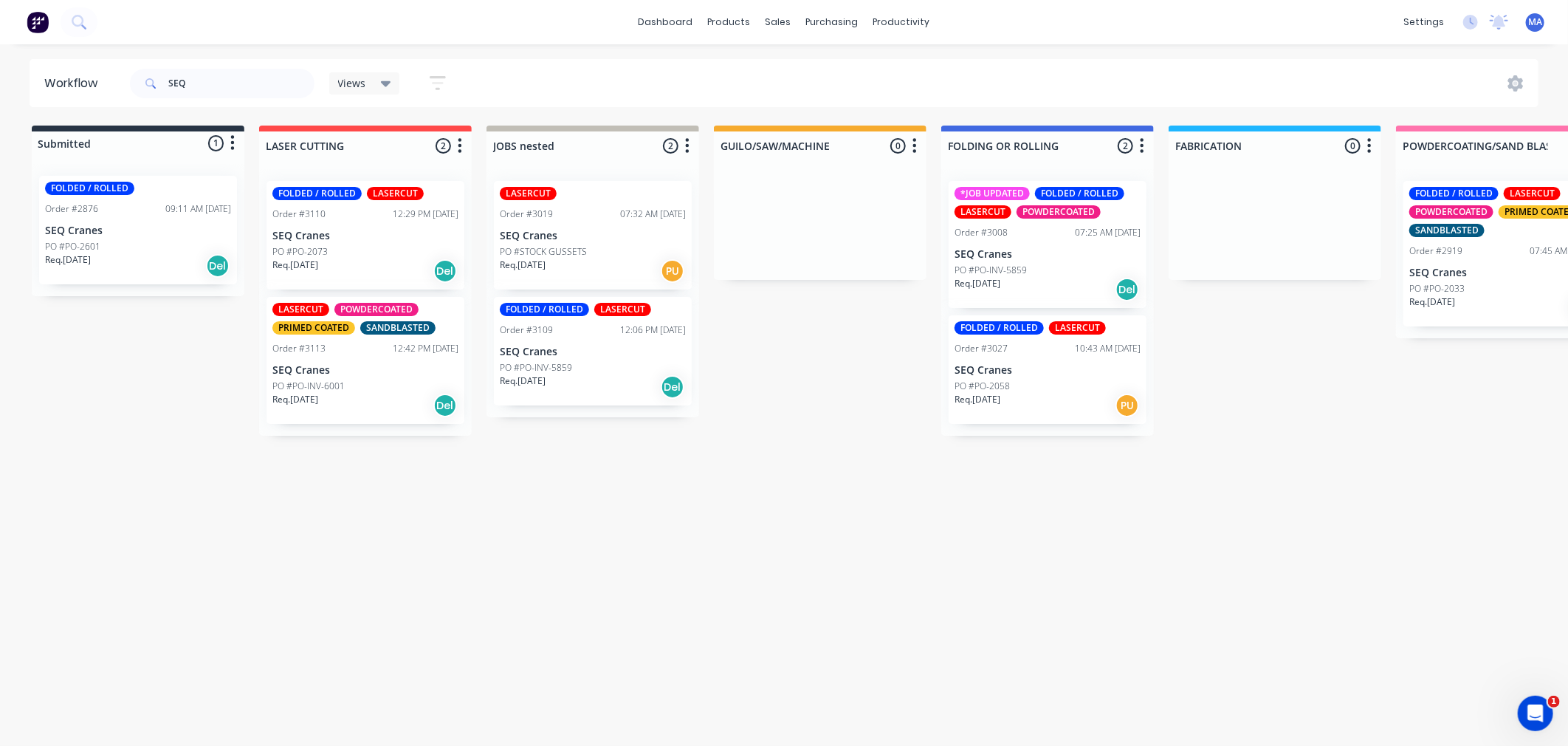
click at [626, 396] on div "Req. [DATE] Del" at bounding box center [592, 387] width 186 height 25
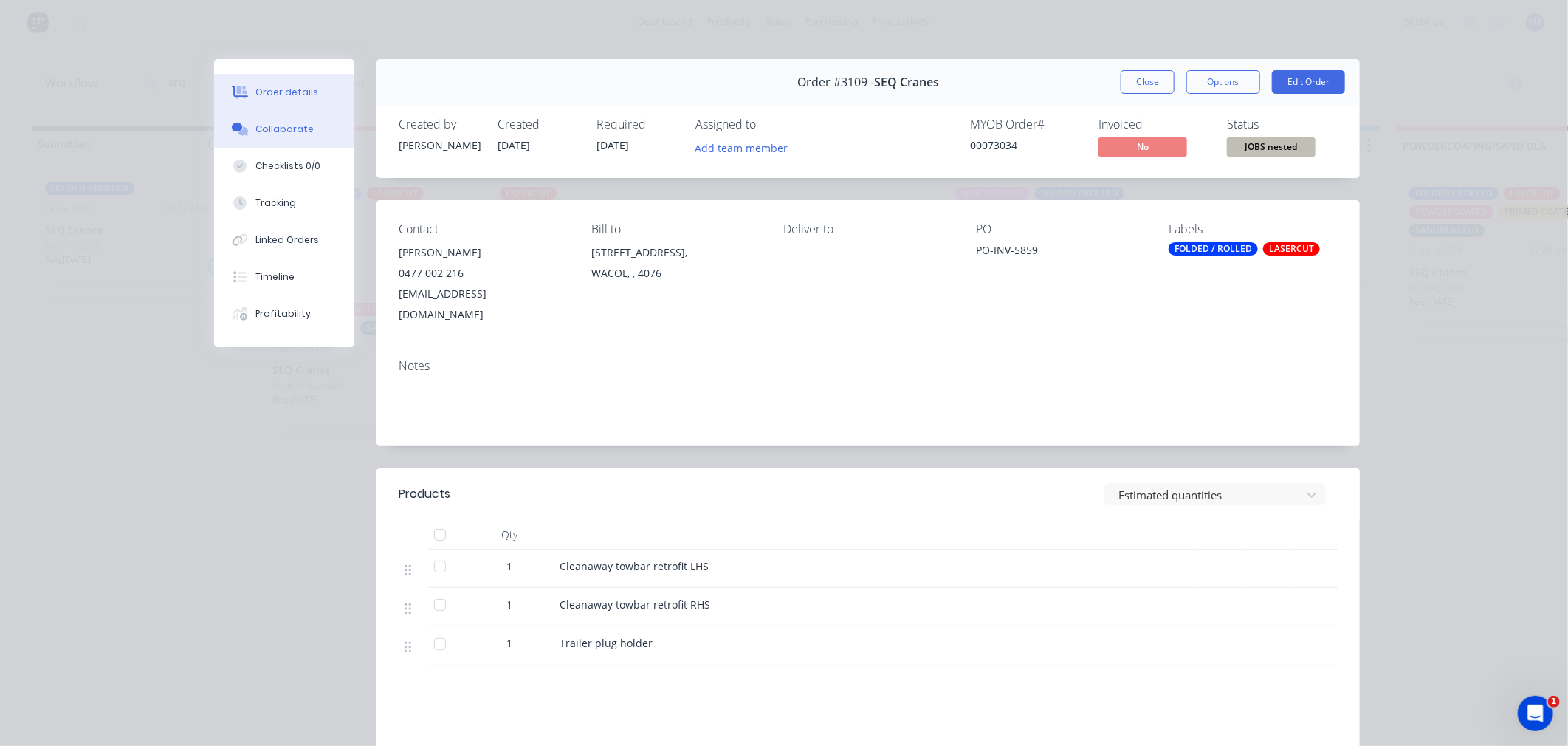
click at [327, 117] on button "Collaborate" at bounding box center [283, 128] width 140 height 37
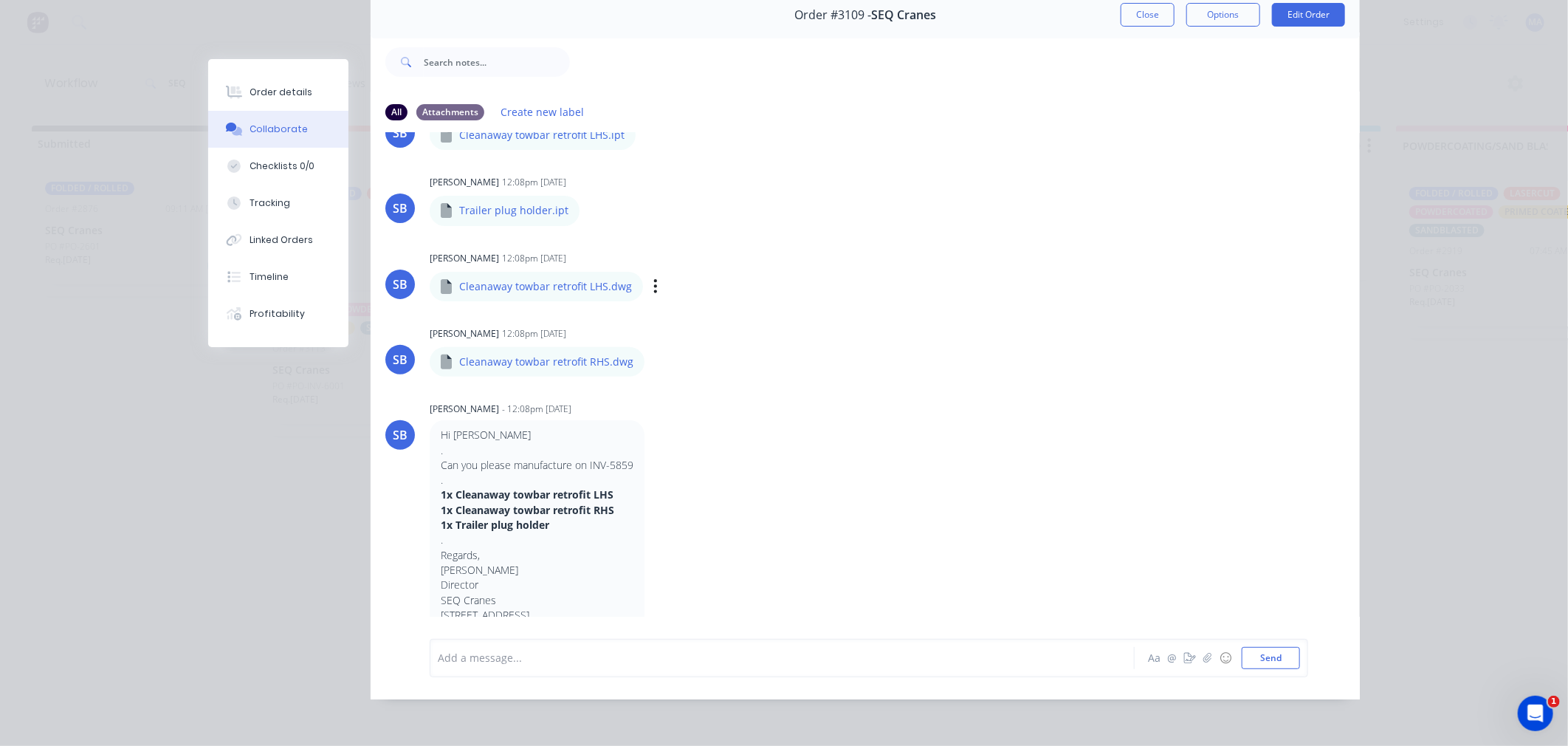
scroll to position [422, 0]
